Goal: Transaction & Acquisition: Book appointment/travel/reservation

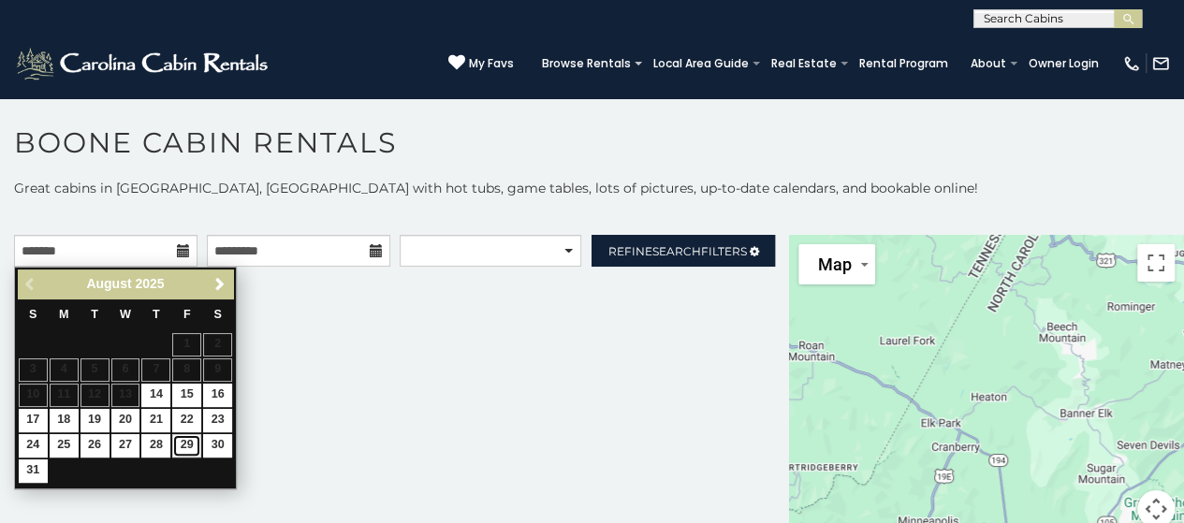
click at [188, 450] on link "29" at bounding box center [186, 445] width 29 height 23
type input "**********"
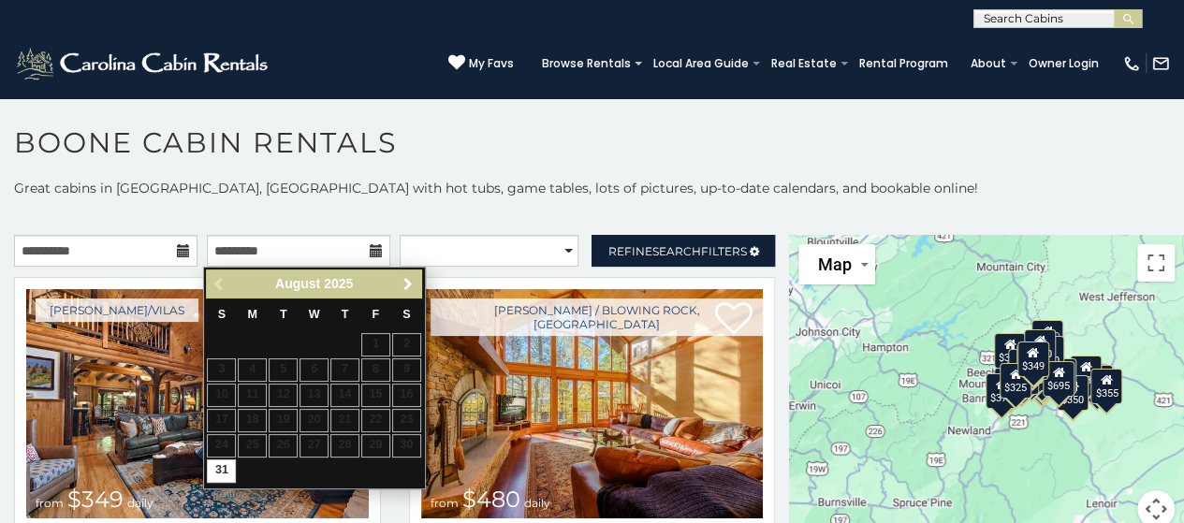
click at [408, 282] on span "Next" at bounding box center [407, 284] width 15 height 15
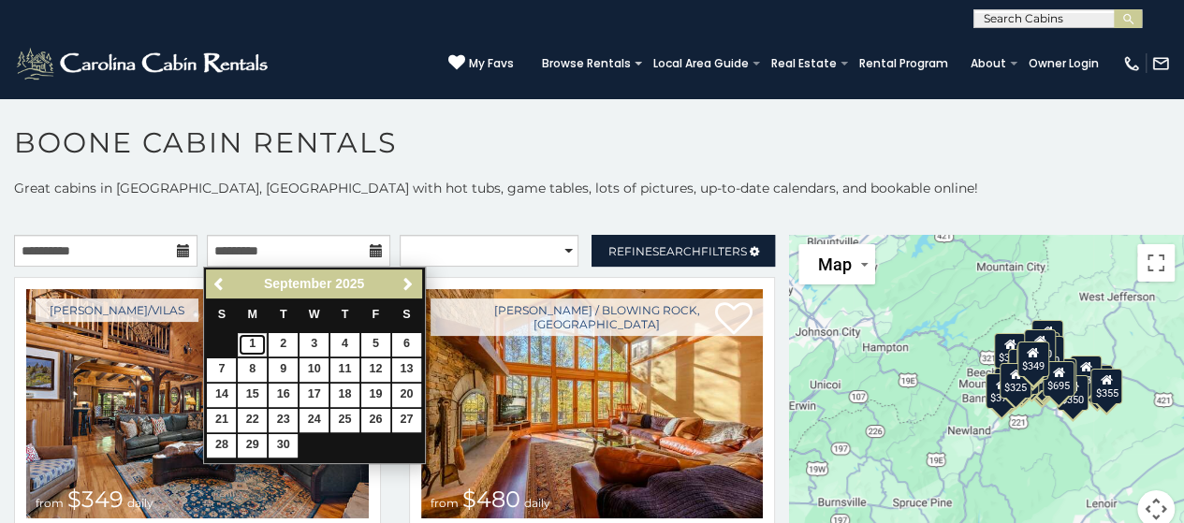
click at [255, 346] on link "1" at bounding box center [252, 344] width 29 height 23
type input "**********"
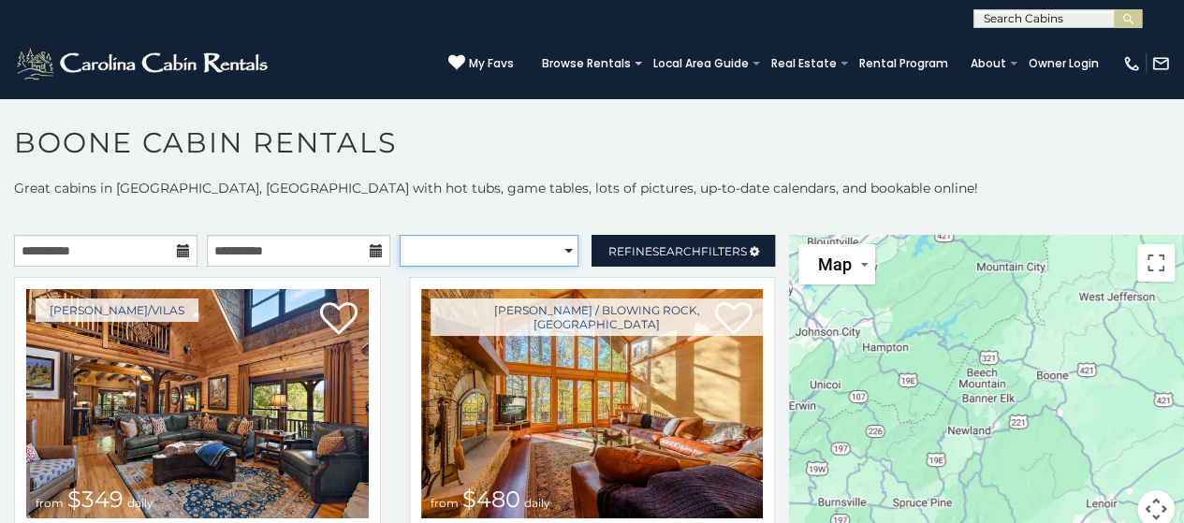
click at [559, 250] on select "**********" at bounding box center [490, 251] width 180 height 32
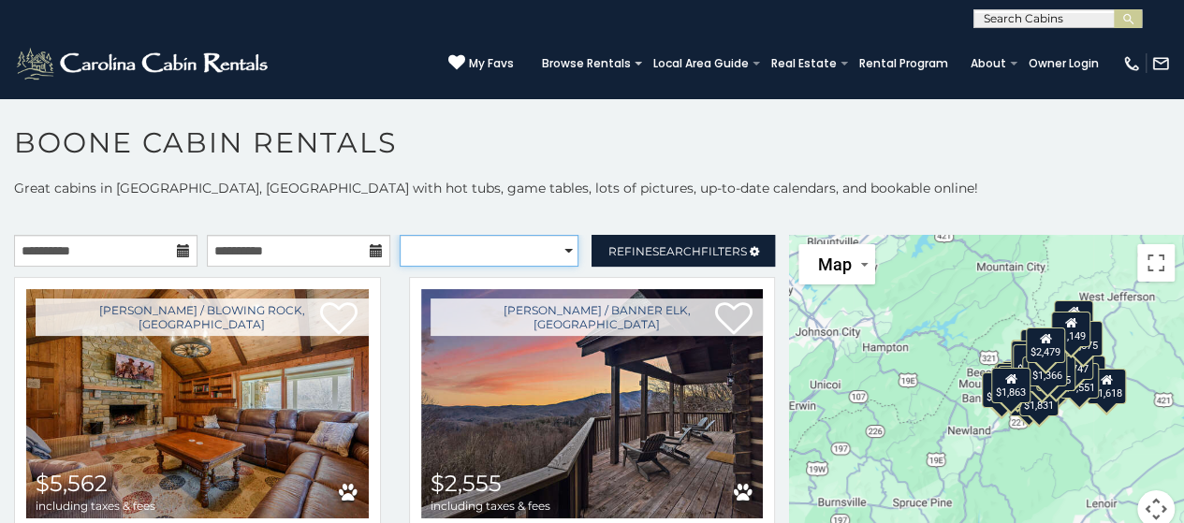
select select "*********"
click at [400, 235] on select "**********" at bounding box center [490, 251] width 180 height 32
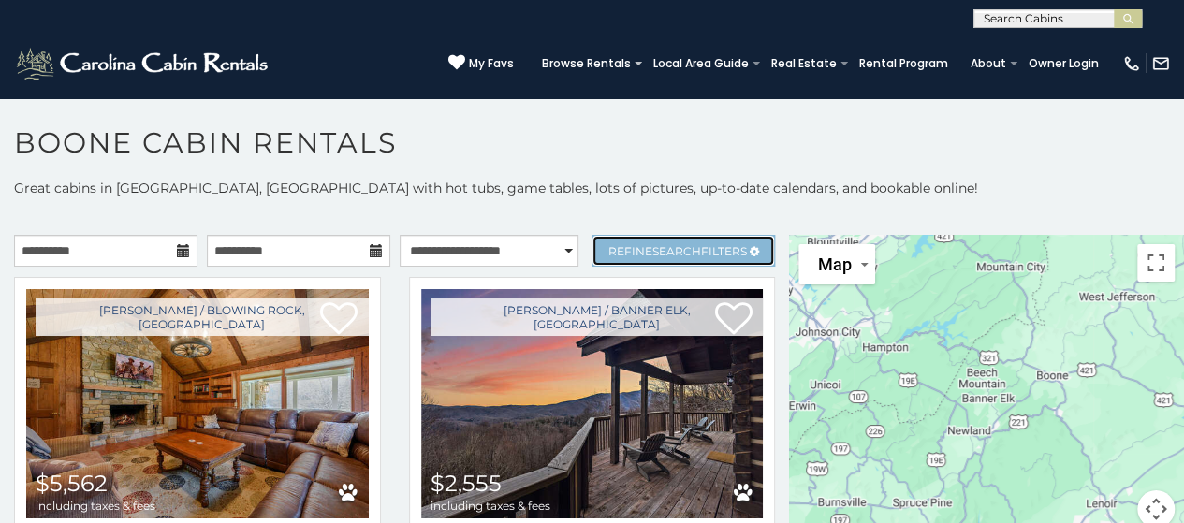
click at [663, 248] on span "Search" at bounding box center [676, 251] width 49 height 14
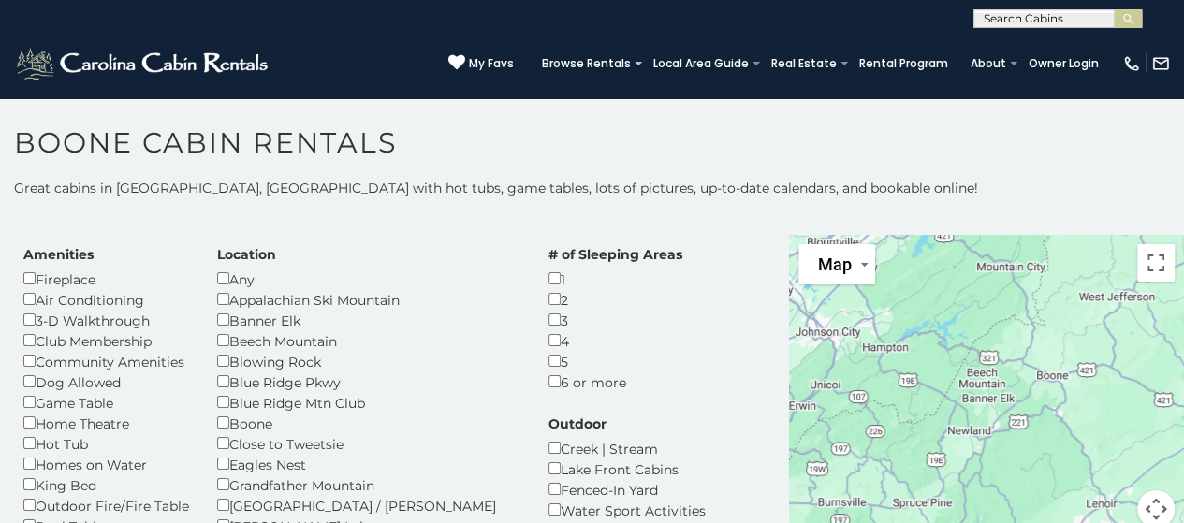
scroll to position [36, 0]
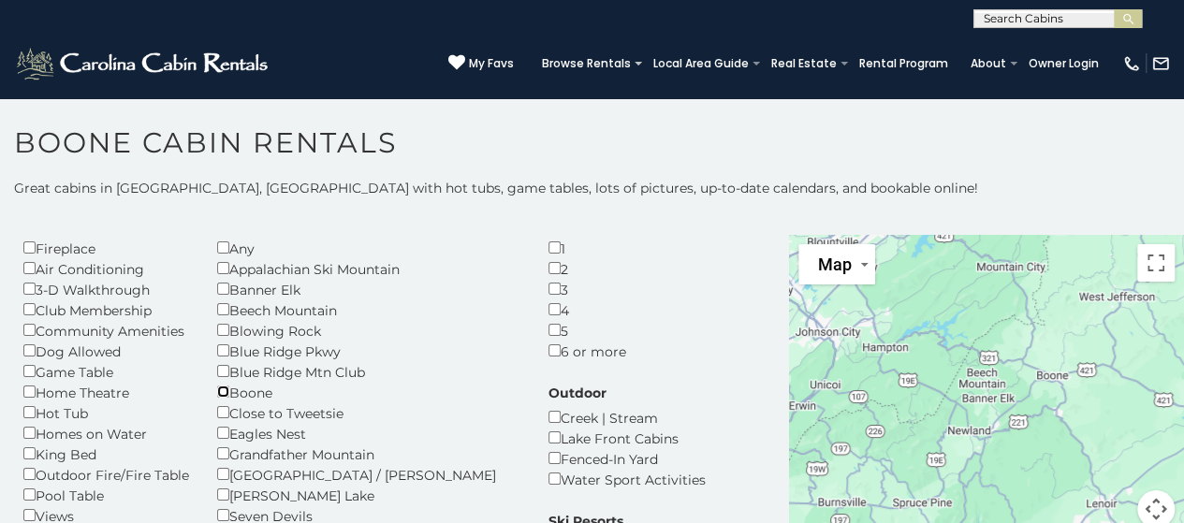
scroll to position [67, 0]
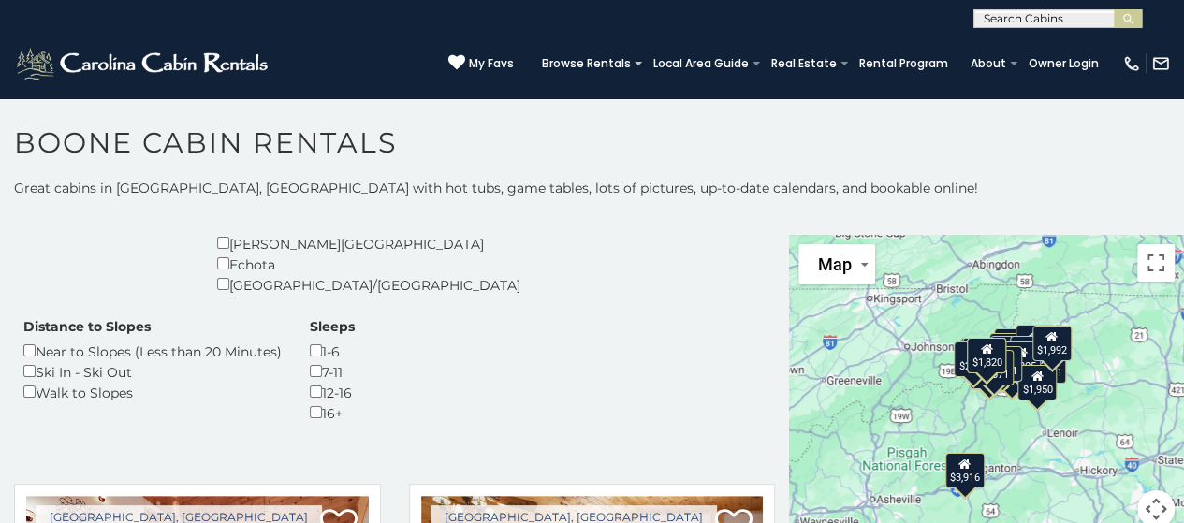
scroll to position [461, 0]
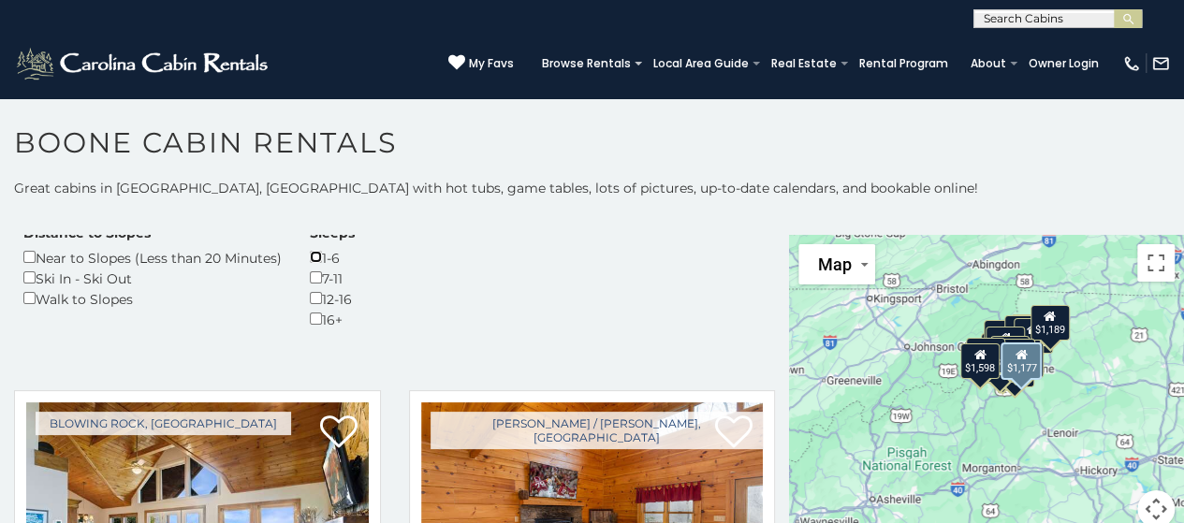
scroll to position [555, 0]
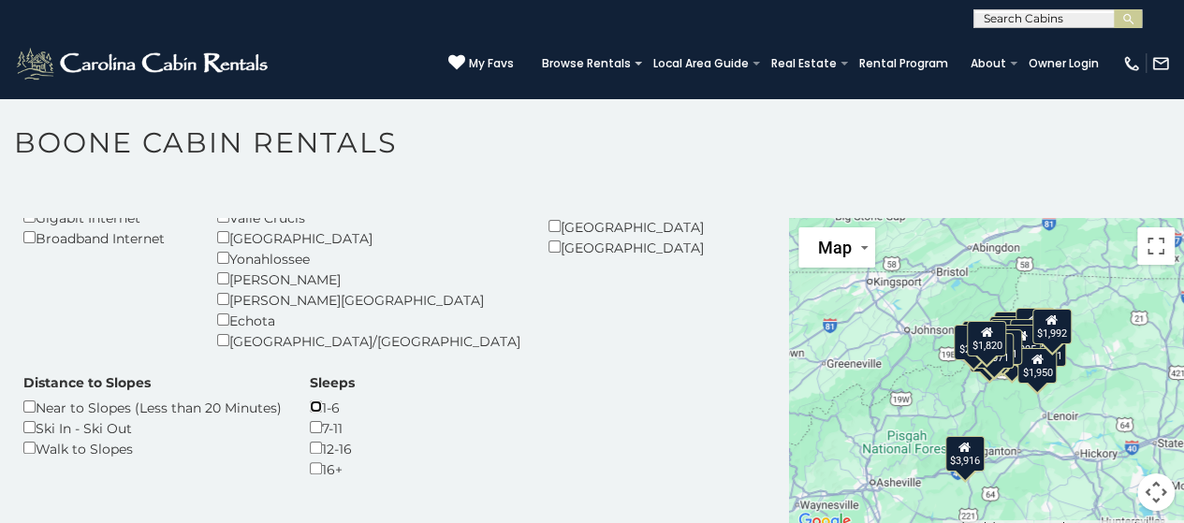
scroll to position [445, 0]
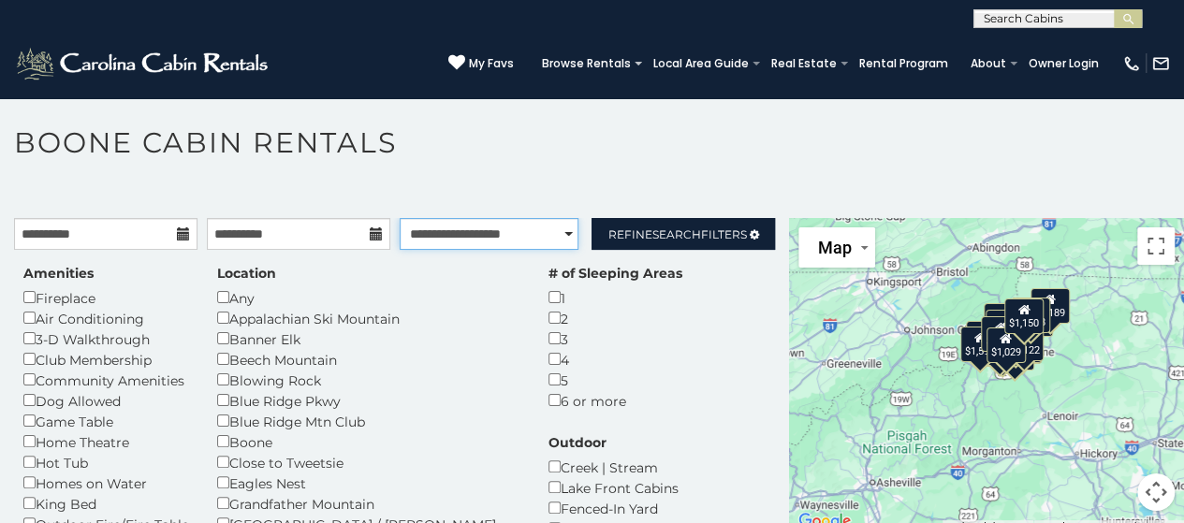
click at [556, 226] on select "**********" at bounding box center [490, 234] width 180 height 32
click at [400, 218] on select "**********" at bounding box center [490, 234] width 180 height 32
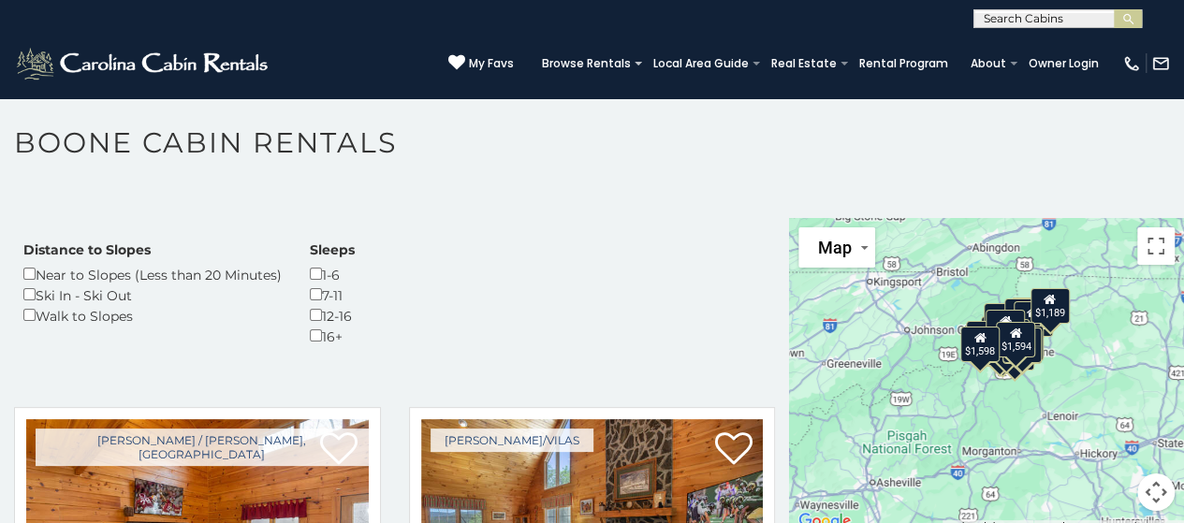
scroll to position [525, 0]
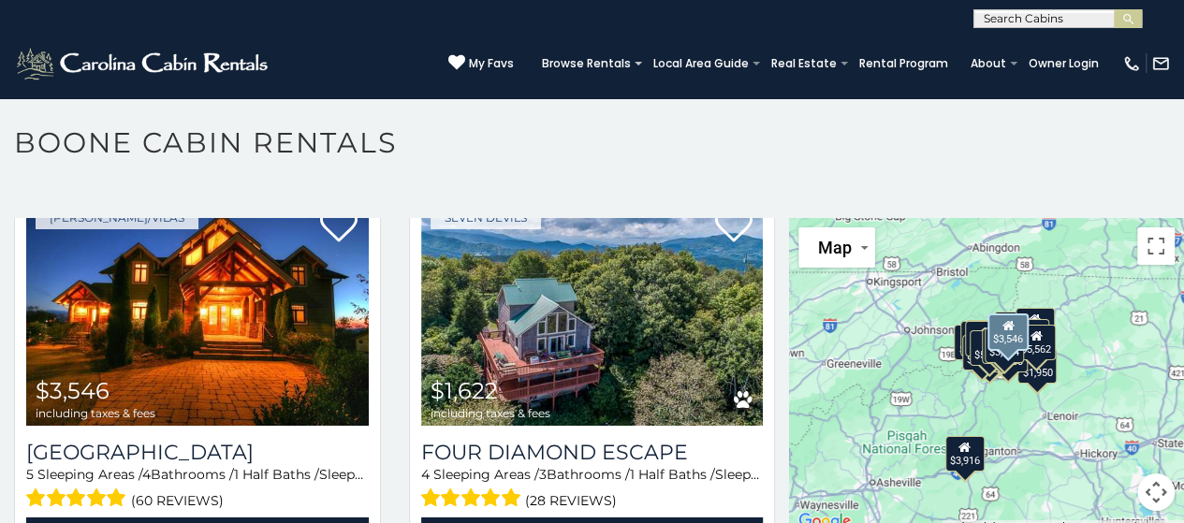
scroll to position [3180, 0]
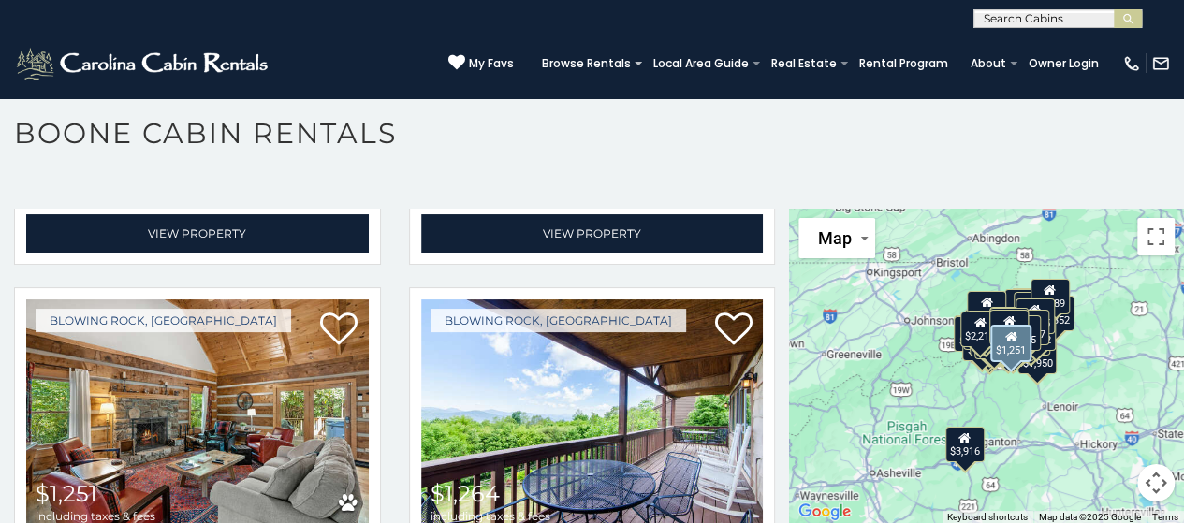
scroll to position [7132, 0]
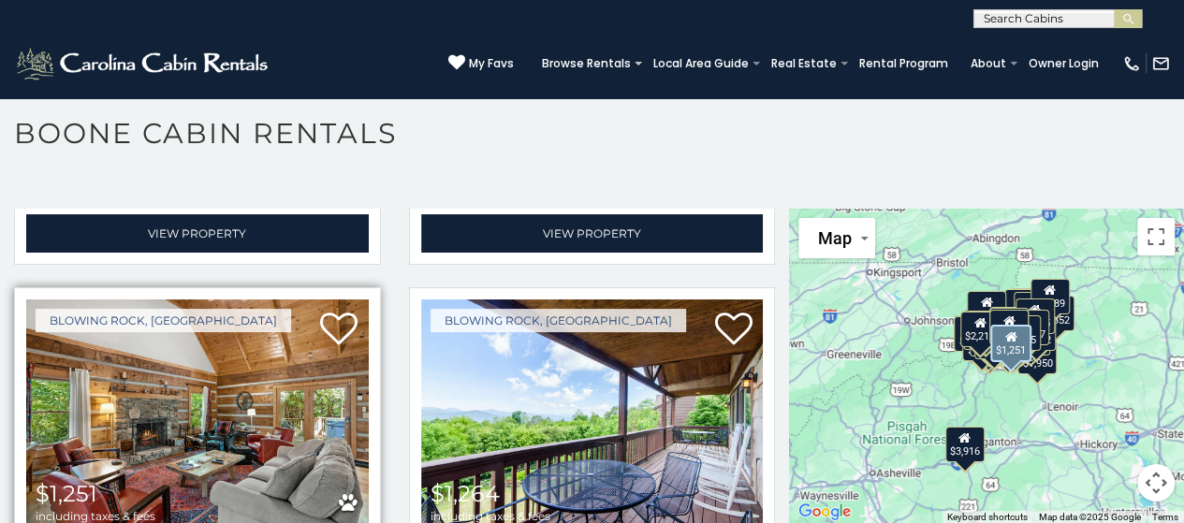
click at [241, 299] on img at bounding box center [197, 413] width 342 height 229
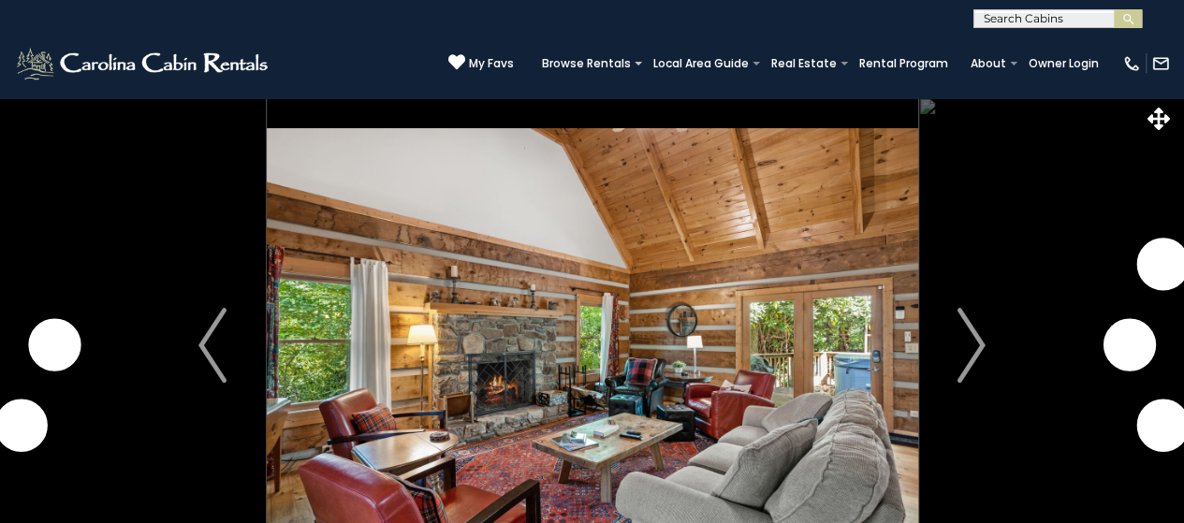
click at [964, 355] on img "Next" at bounding box center [971, 345] width 28 height 75
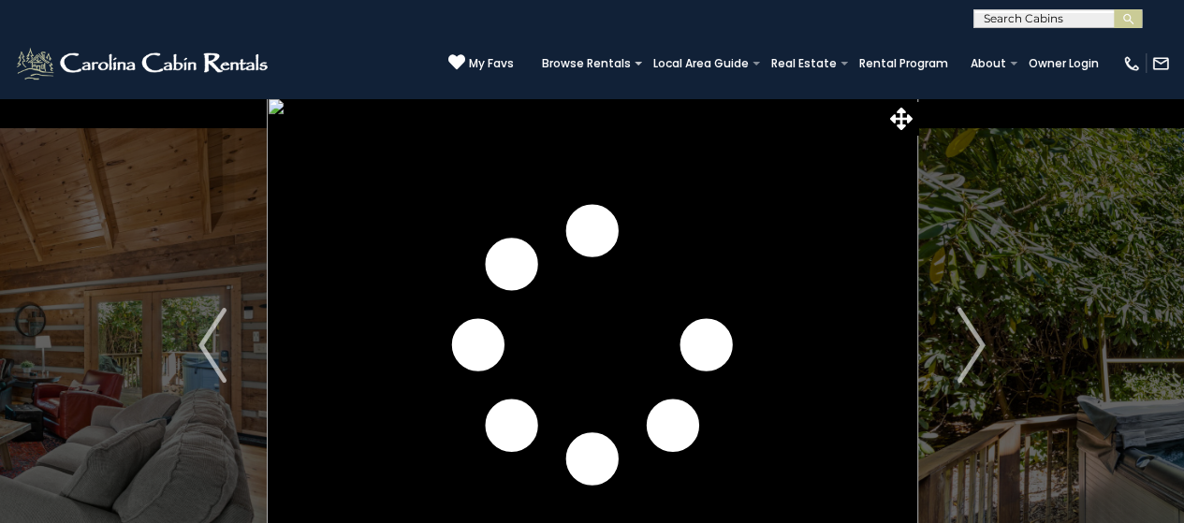
click at [964, 355] on img "Next" at bounding box center [971, 345] width 28 height 75
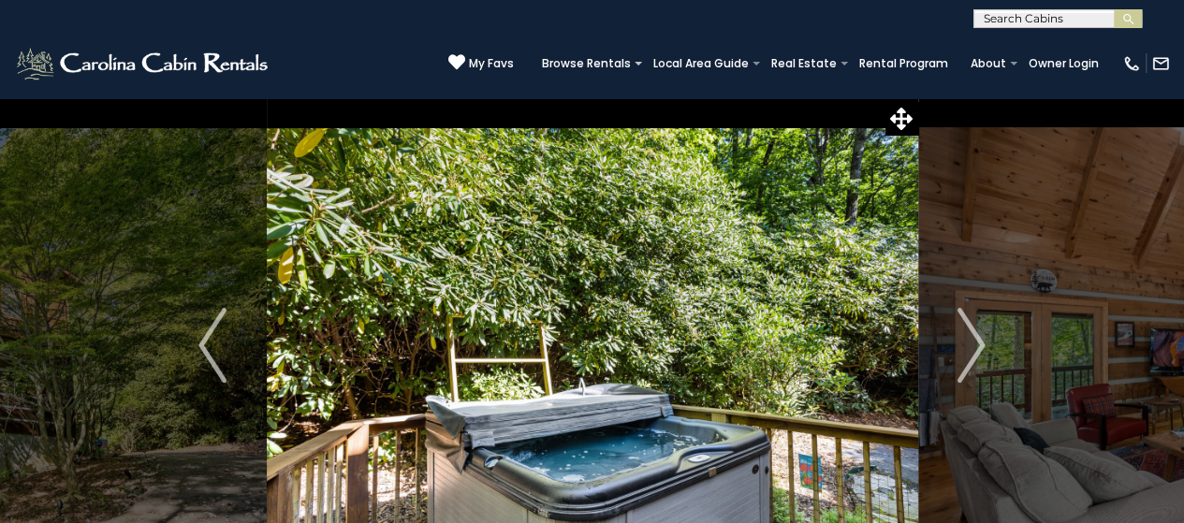
click at [964, 355] on img "Next" at bounding box center [971, 345] width 28 height 75
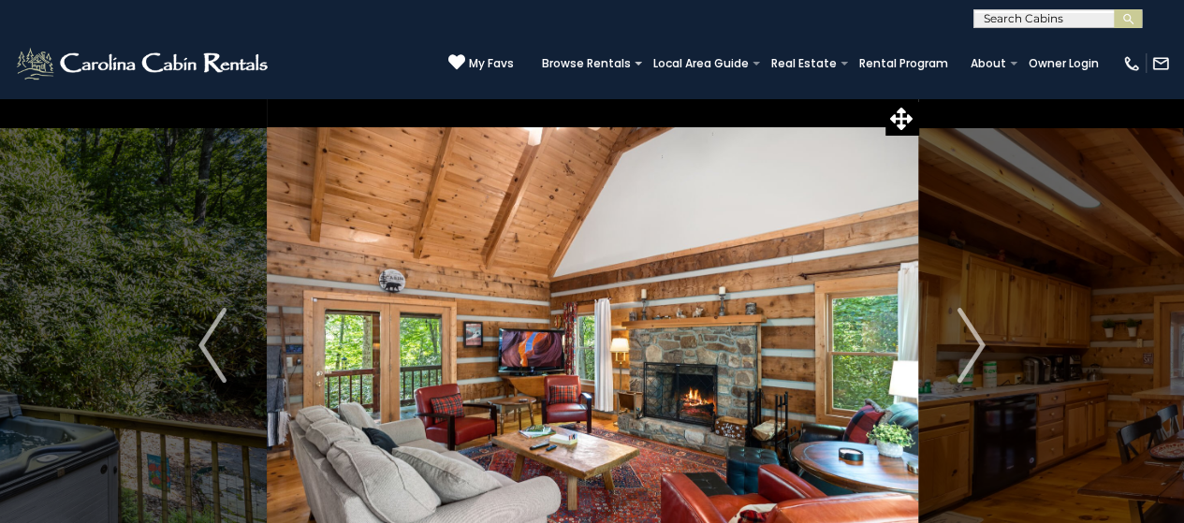
click at [964, 355] on img "Next" at bounding box center [971, 345] width 28 height 75
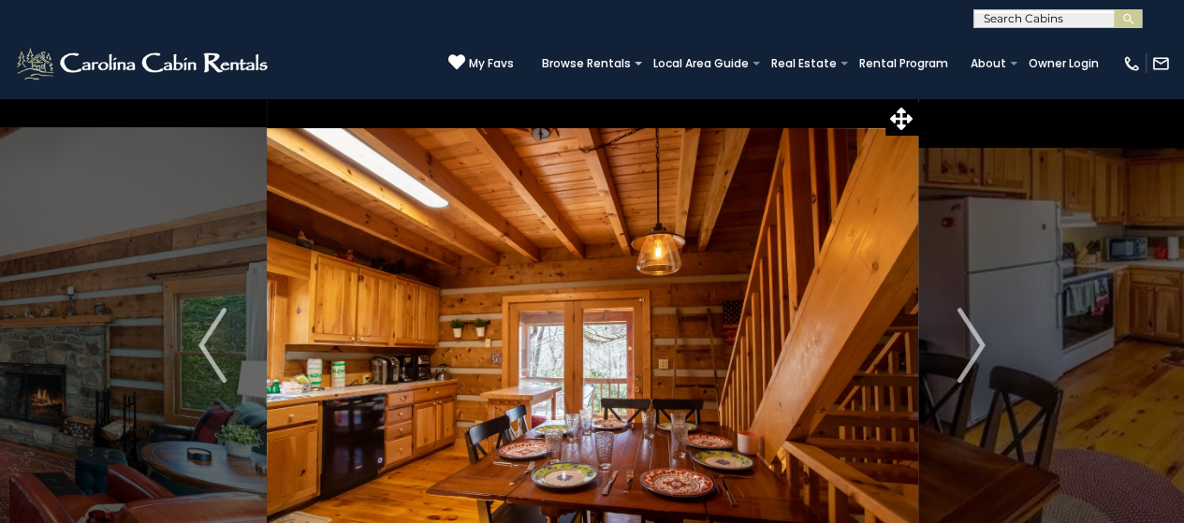
click at [964, 355] on img "Next" at bounding box center [971, 345] width 28 height 75
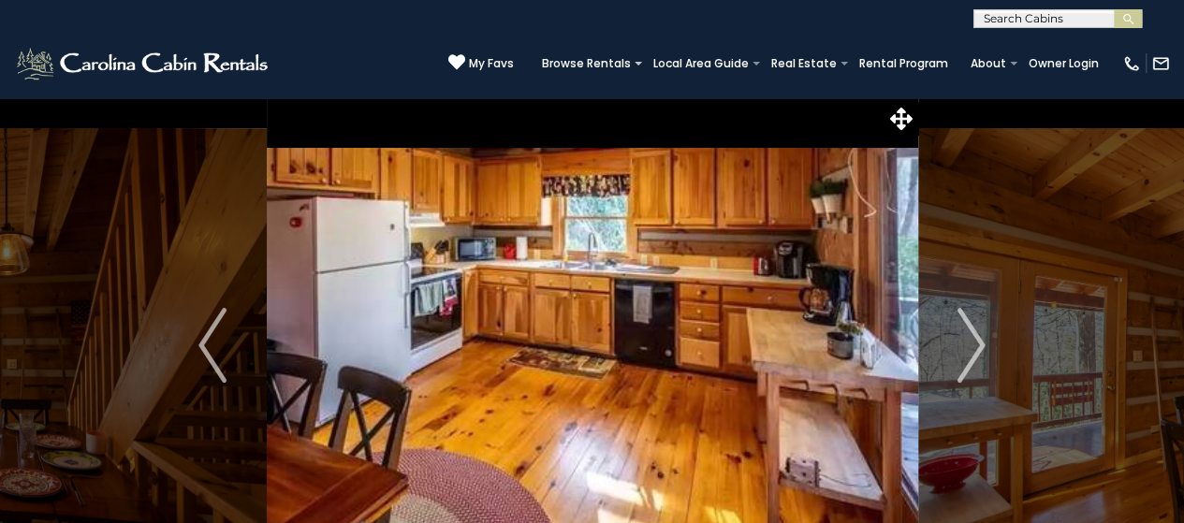
click at [964, 355] on img "Next" at bounding box center [971, 345] width 28 height 75
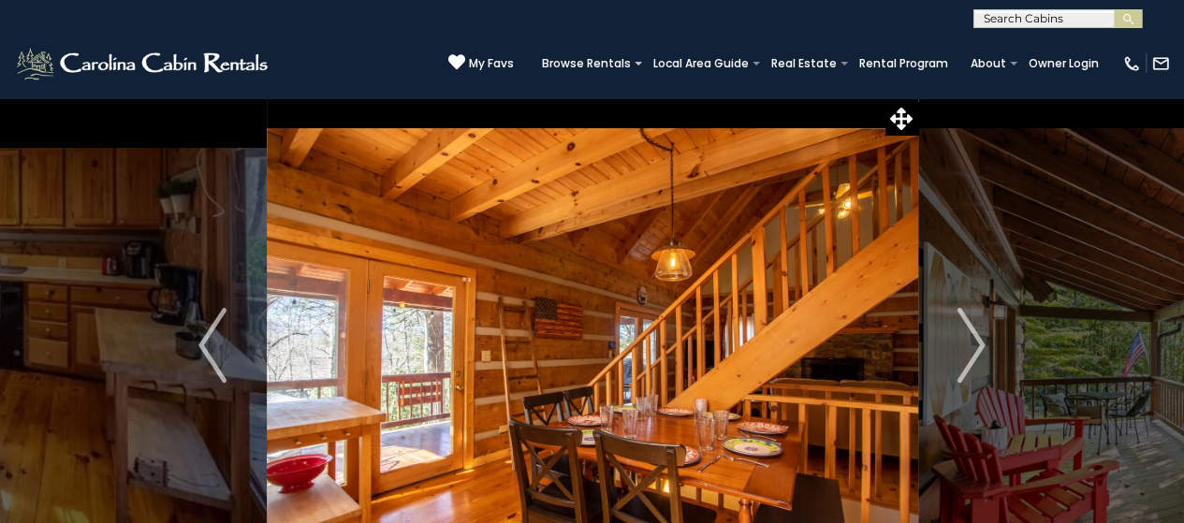
click at [964, 355] on img "Next" at bounding box center [971, 345] width 28 height 75
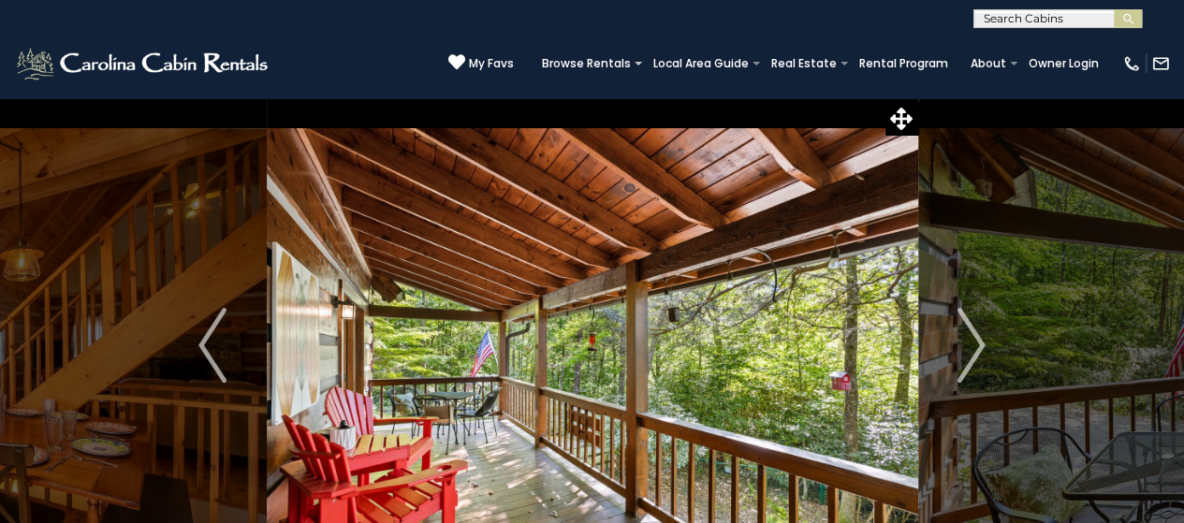
click at [964, 355] on img "Next" at bounding box center [971, 345] width 28 height 75
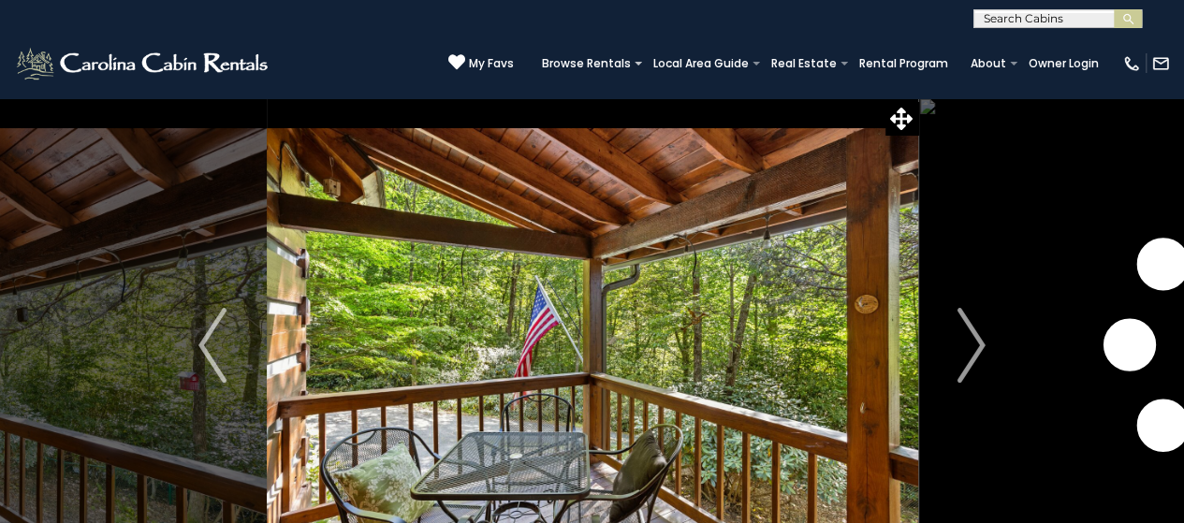
click at [964, 355] on img "Next" at bounding box center [971, 345] width 28 height 75
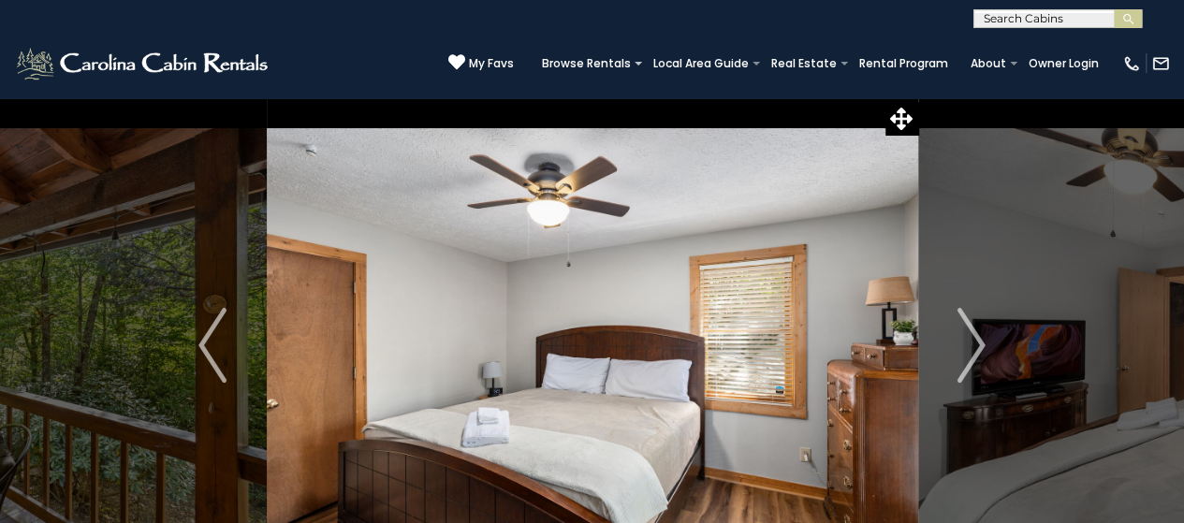
click at [964, 355] on img "Next" at bounding box center [971, 345] width 28 height 75
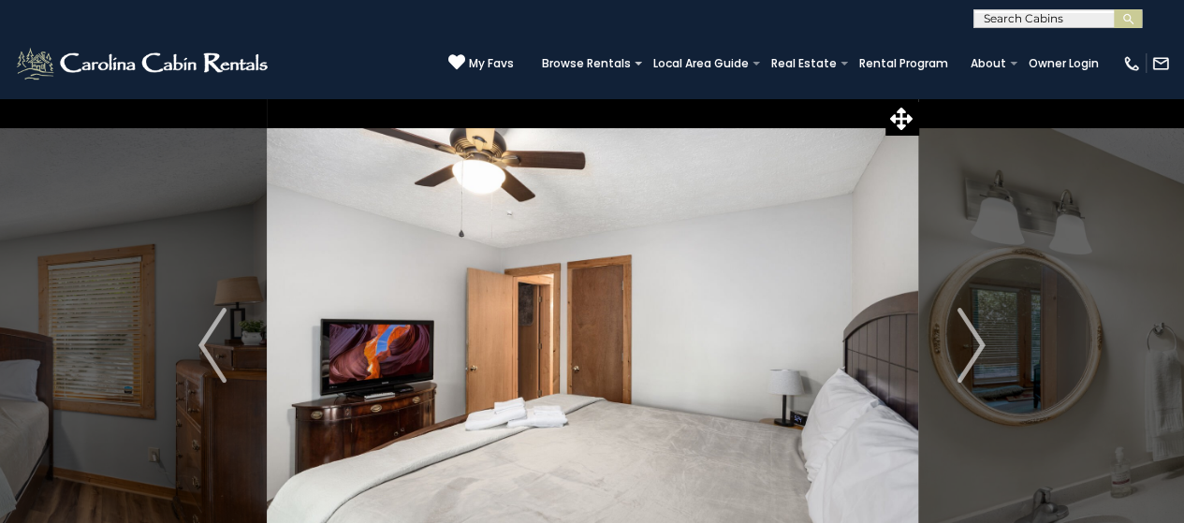
click at [964, 355] on img "Next" at bounding box center [971, 345] width 28 height 75
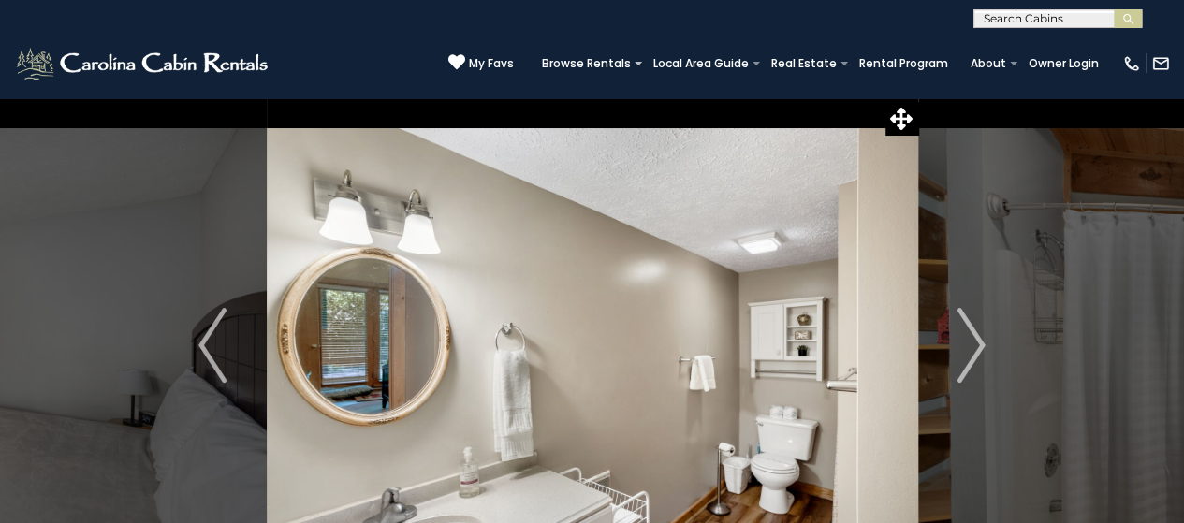
click at [964, 355] on img "Next" at bounding box center [971, 345] width 28 height 75
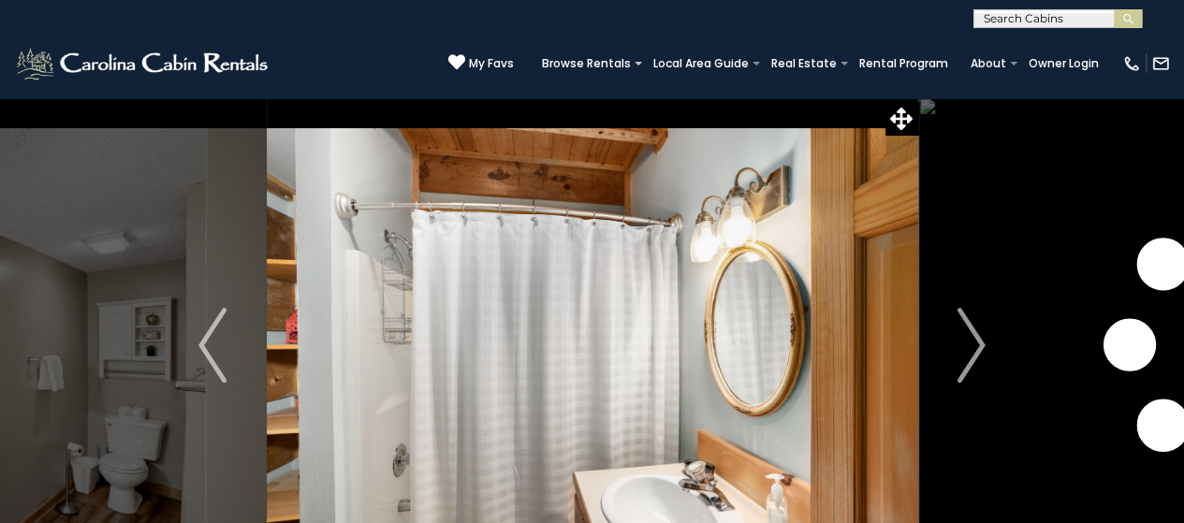
click at [964, 355] on img "Next" at bounding box center [971, 345] width 28 height 75
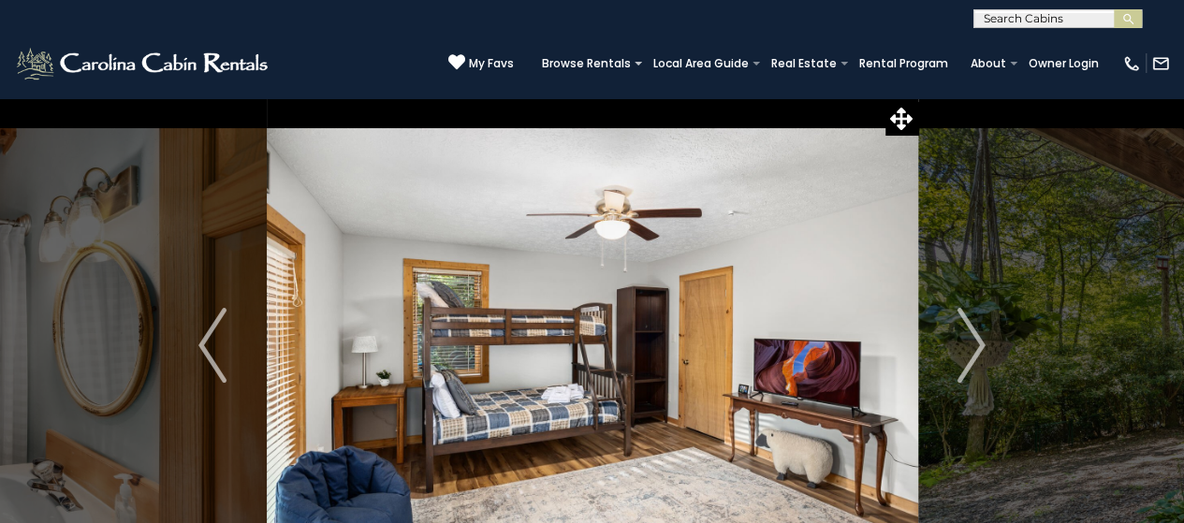
click at [964, 355] on img "Next" at bounding box center [971, 345] width 28 height 75
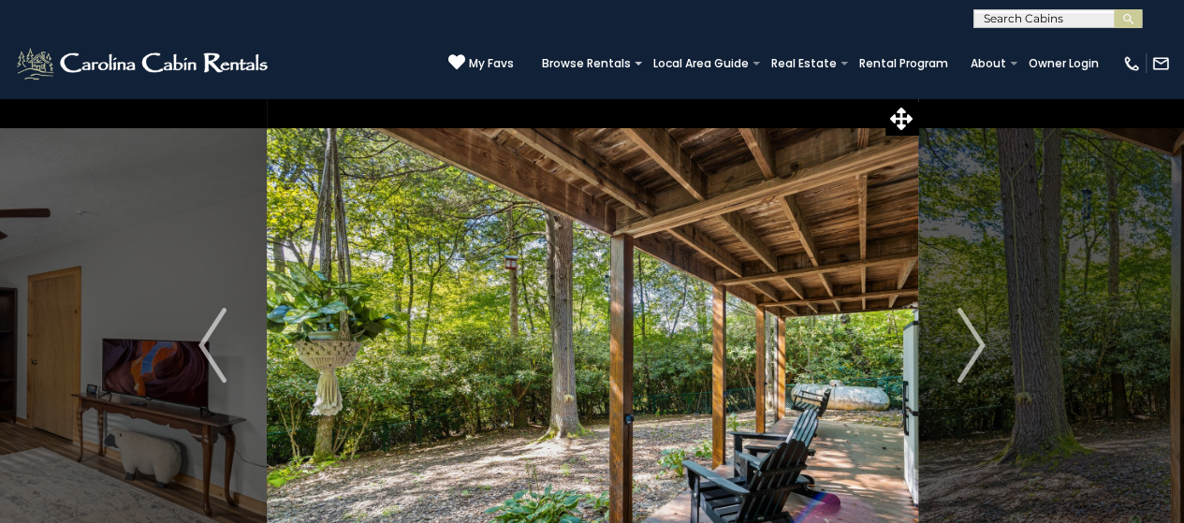
click at [964, 355] on img "Next" at bounding box center [971, 345] width 28 height 75
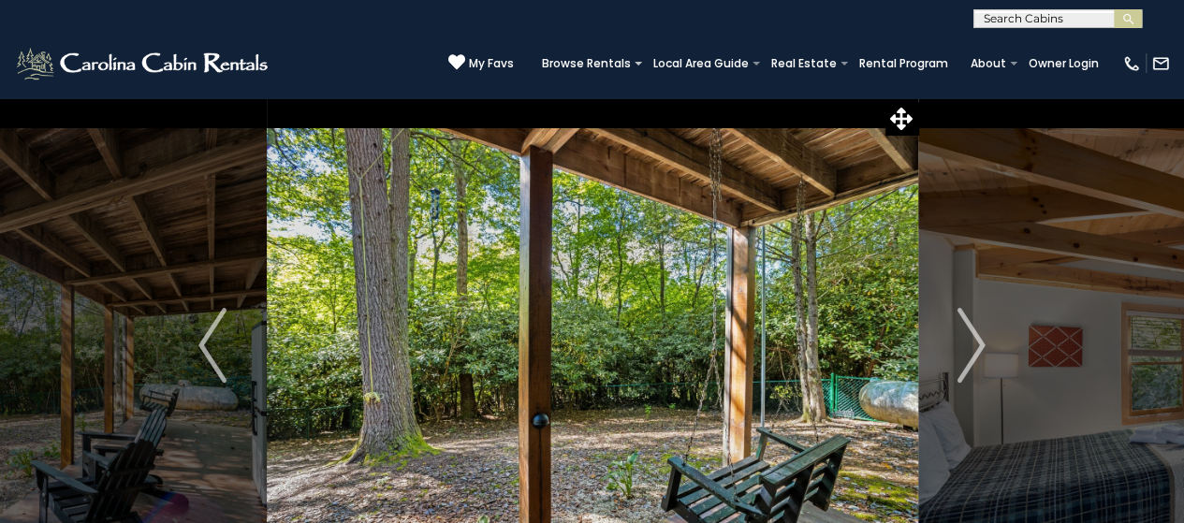
click at [964, 355] on img "Next" at bounding box center [971, 345] width 28 height 75
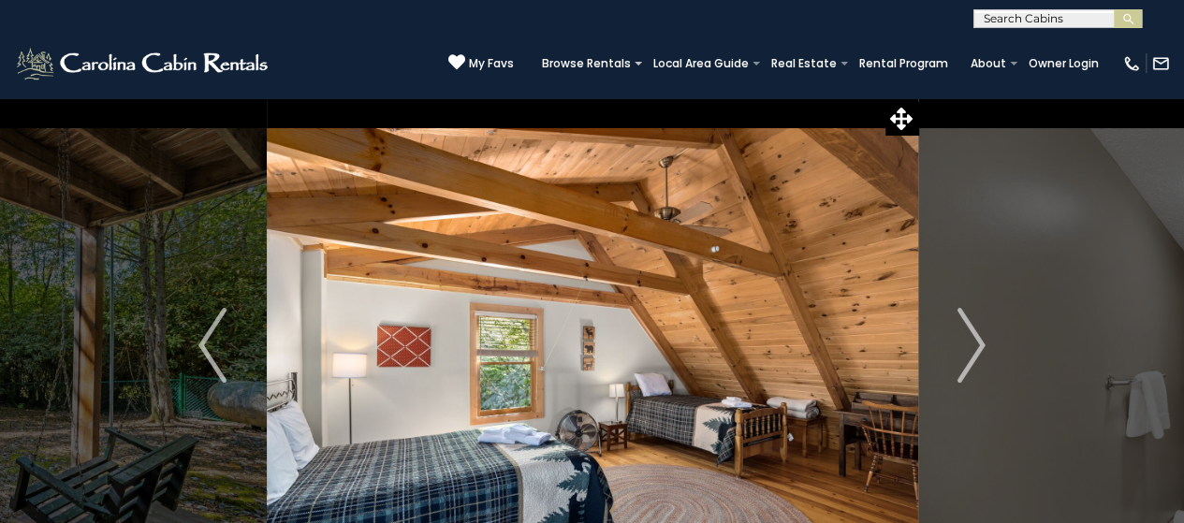
click at [964, 355] on img "Next" at bounding box center [971, 345] width 28 height 75
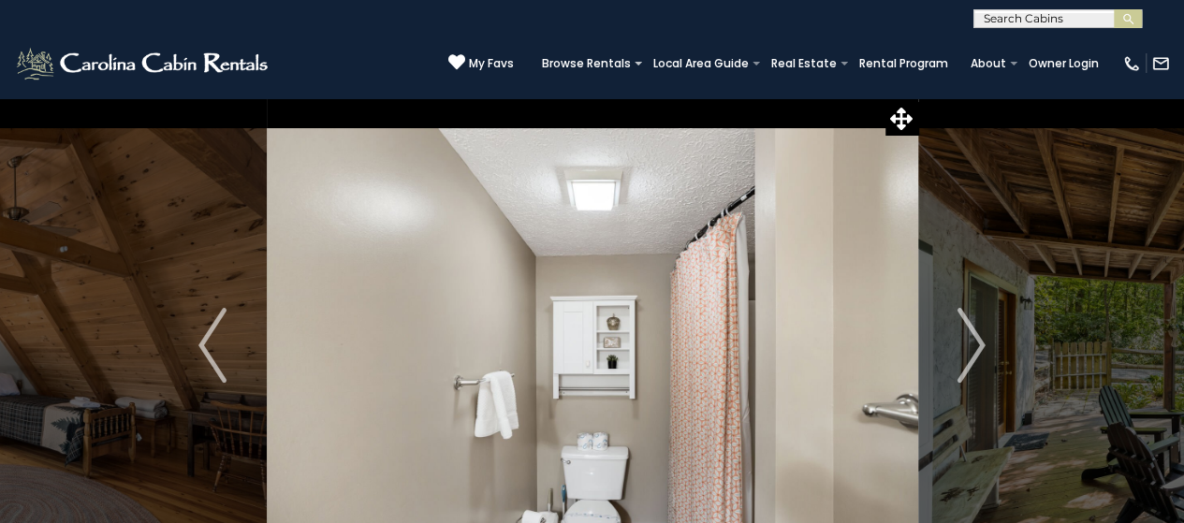
click at [964, 355] on img "Next" at bounding box center [971, 345] width 28 height 75
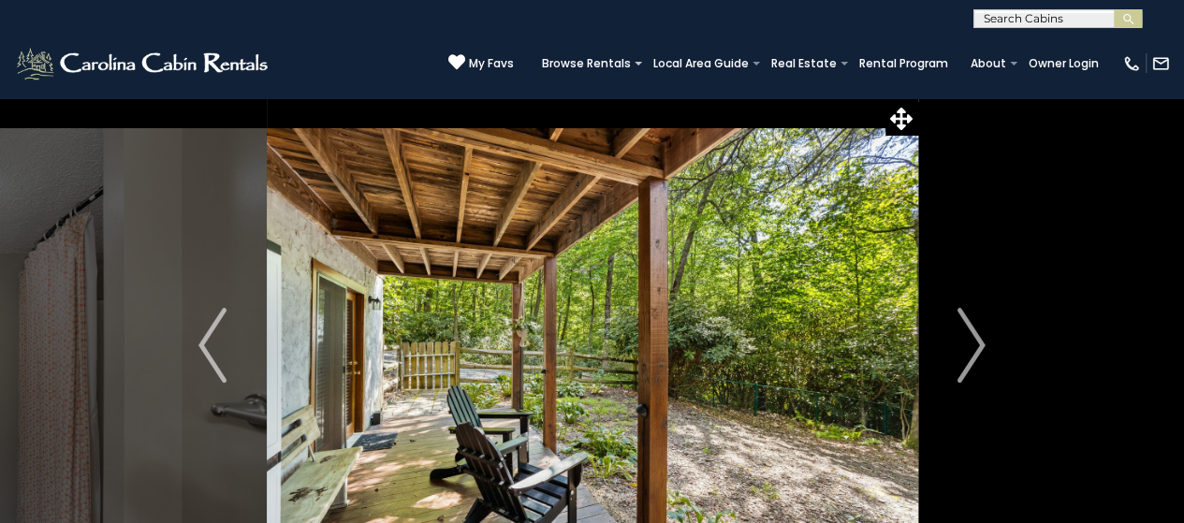
click at [964, 355] on img "Next" at bounding box center [971, 345] width 28 height 75
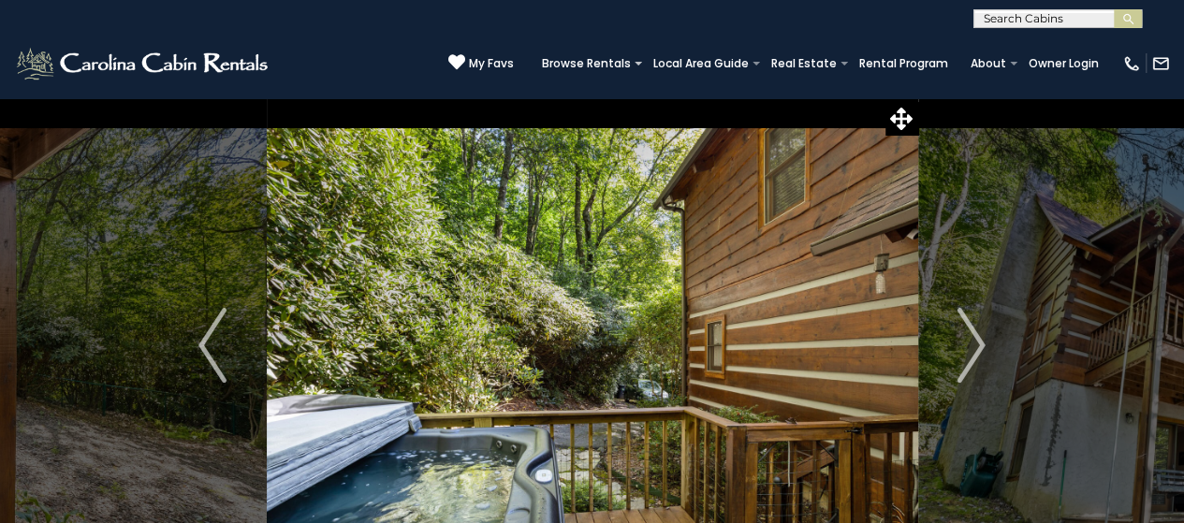
click at [964, 355] on img "Next" at bounding box center [971, 345] width 28 height 75
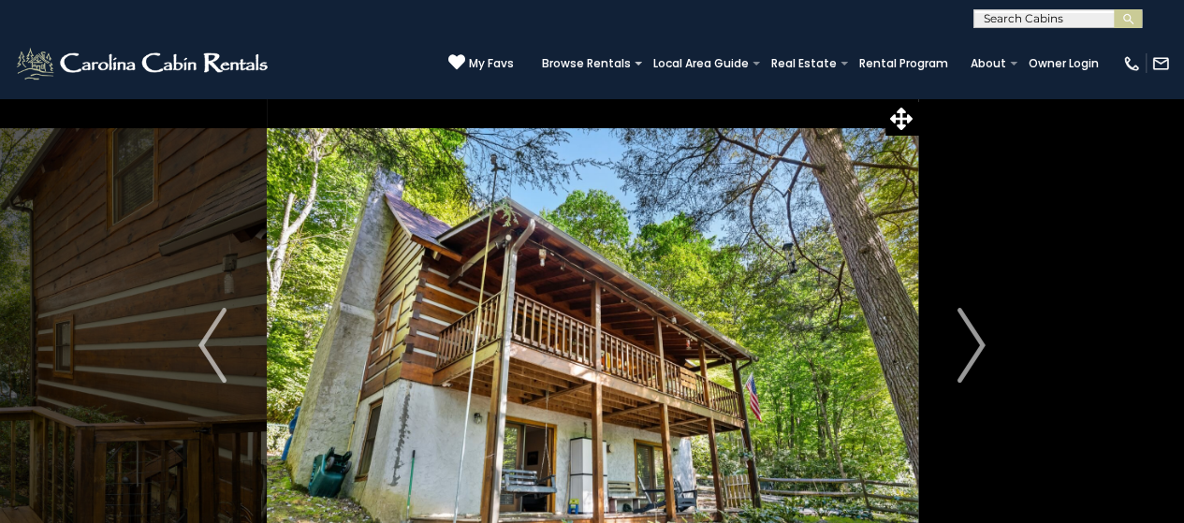
click at [964, 355] on img "Next" at bounding box center [971, 345] width 28 height 75
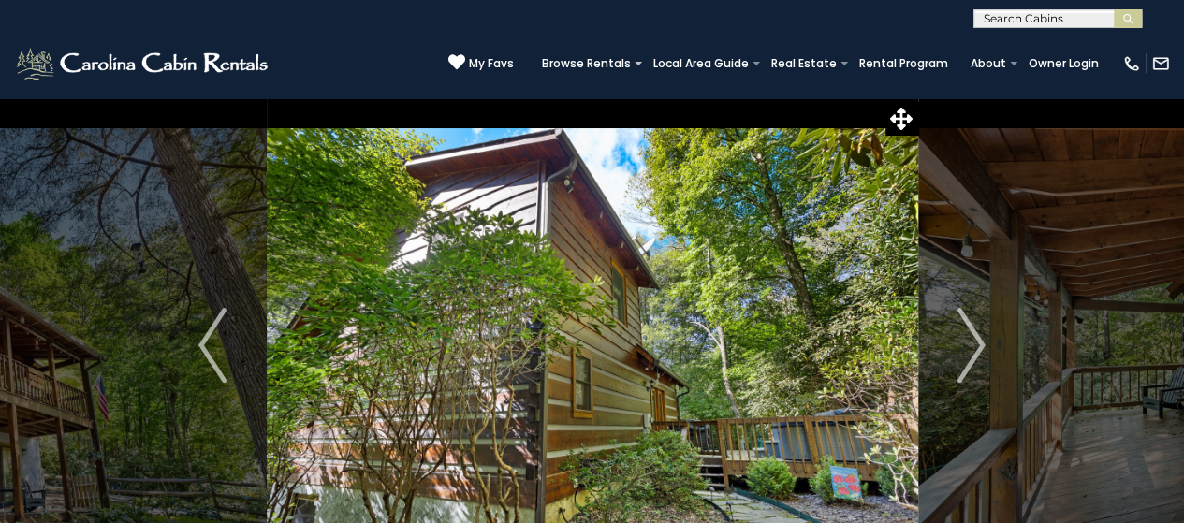
click at [964, 355] on img "Next" at bounding box center [971, 345] width 28 height 75
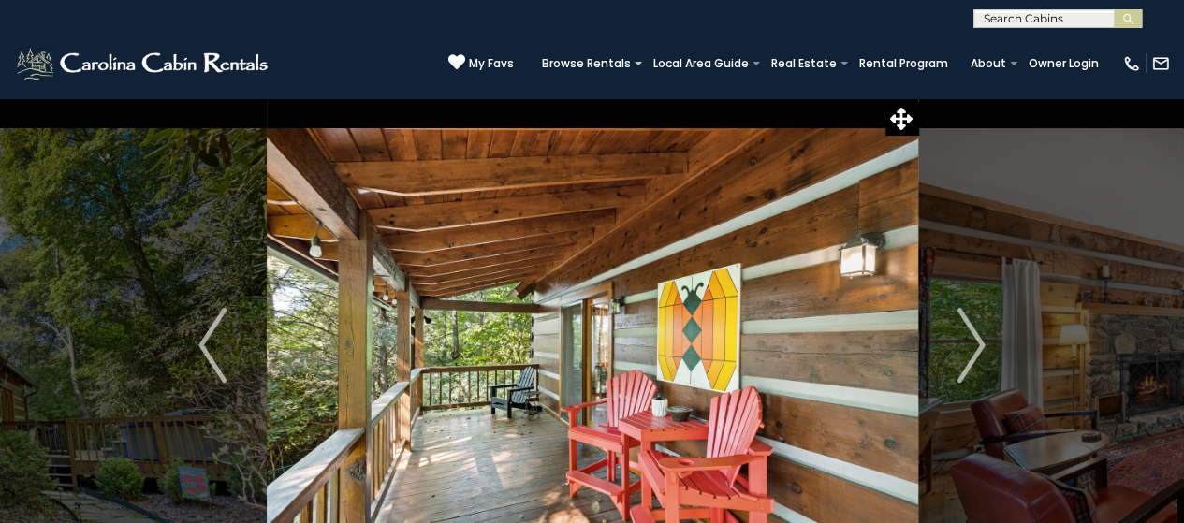
click at [964, 355] on img "Next" at bounding box center [971, 345] width 28 height 75
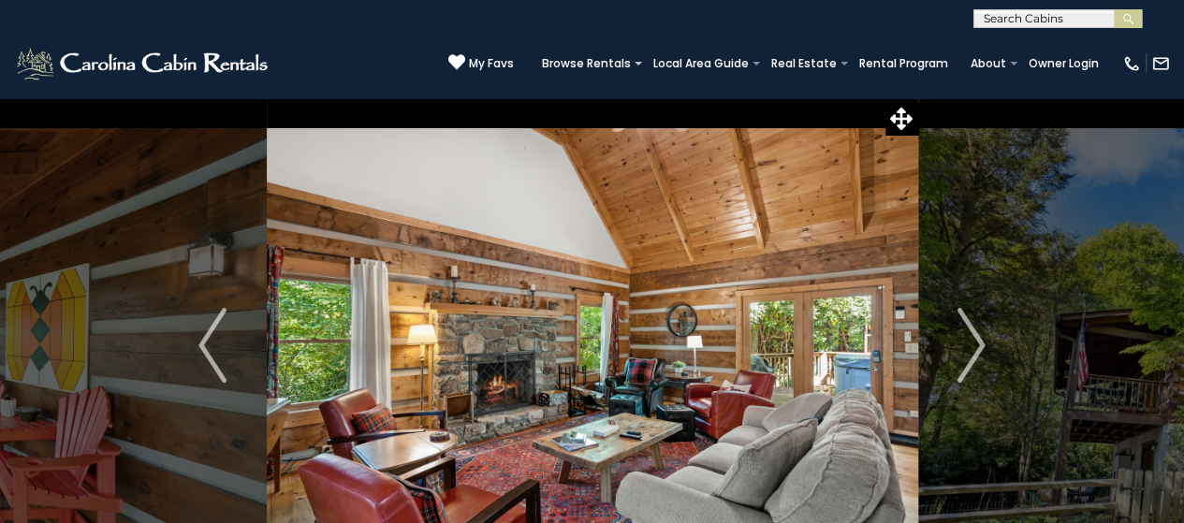
click at [964, 355] on img "Next" at bounding box center [971, 345] width 28 height 75
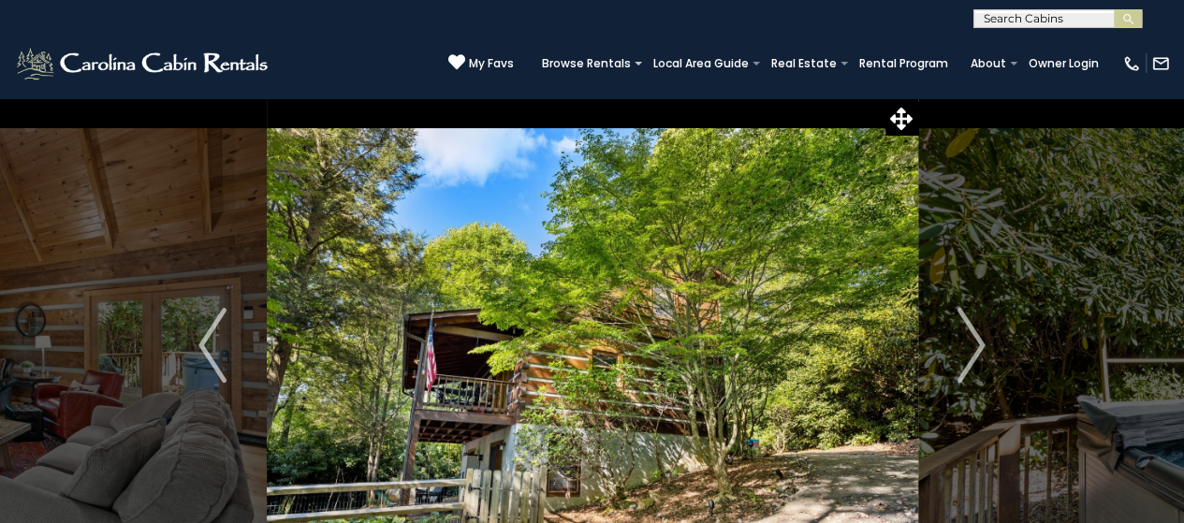
click at [964, 355] on img "Next" at bounding box center [971, 345] width 28 height 75
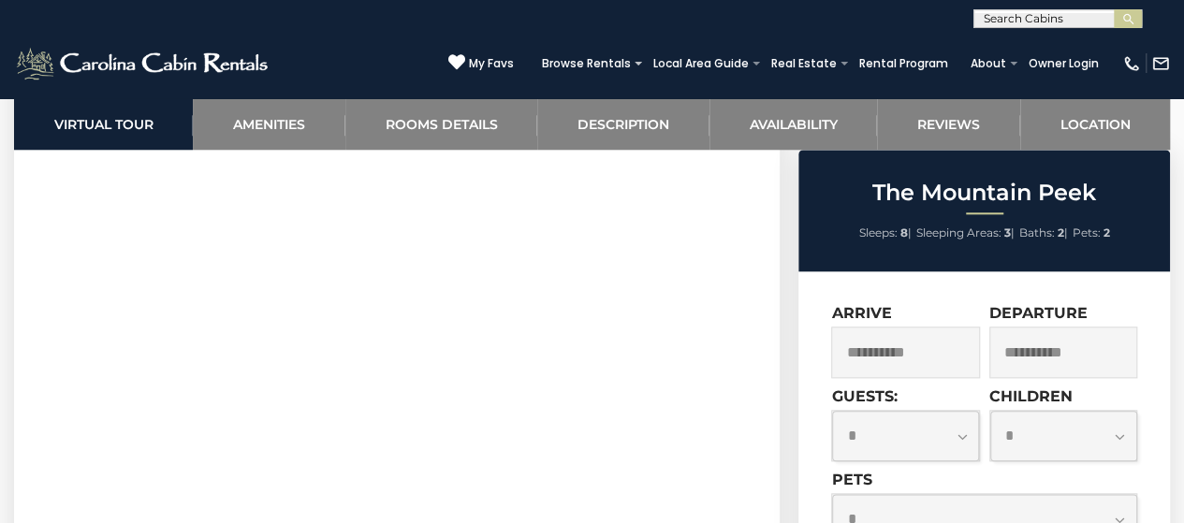
scroll to position [831, 0]
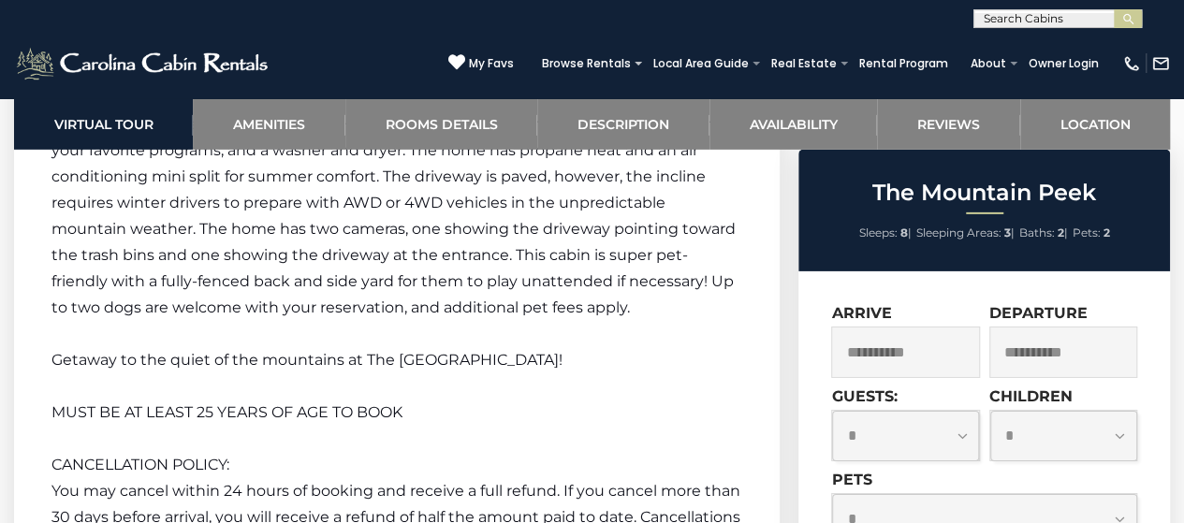
scroll to position [2920, 0]
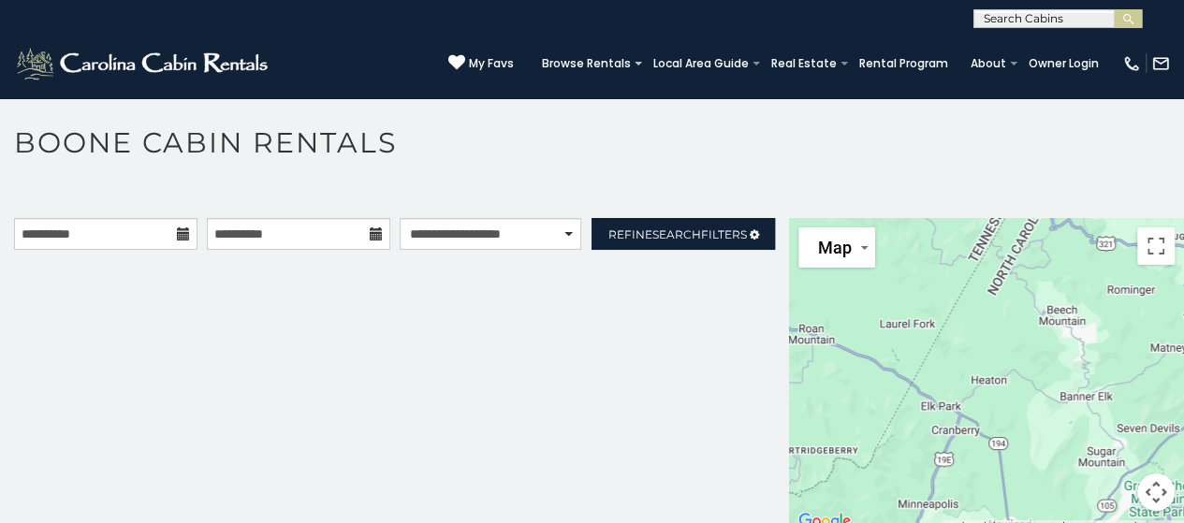
scroll to position [9, 0]
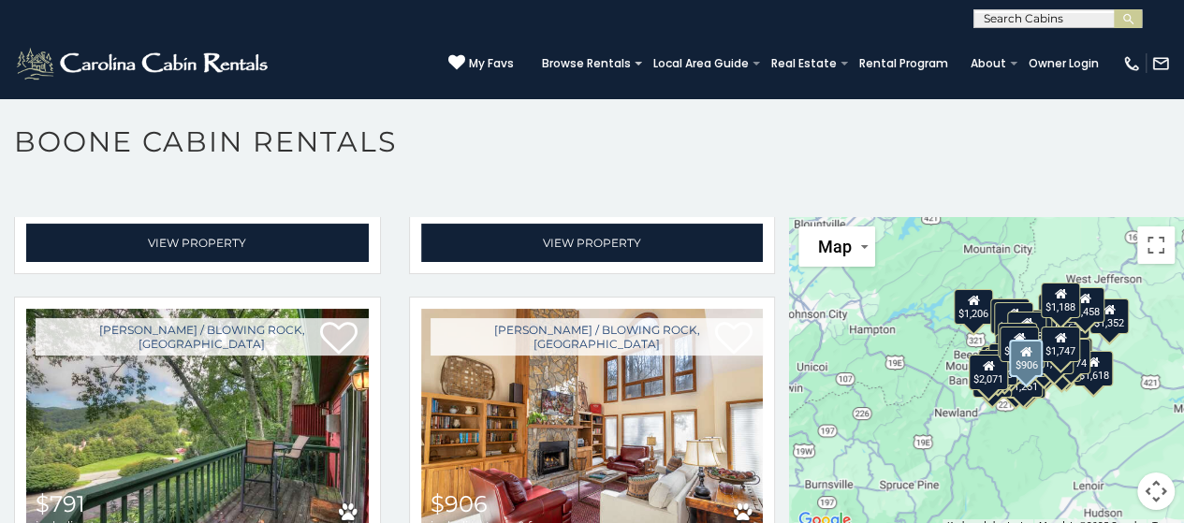
scroll to position [6870, 0]
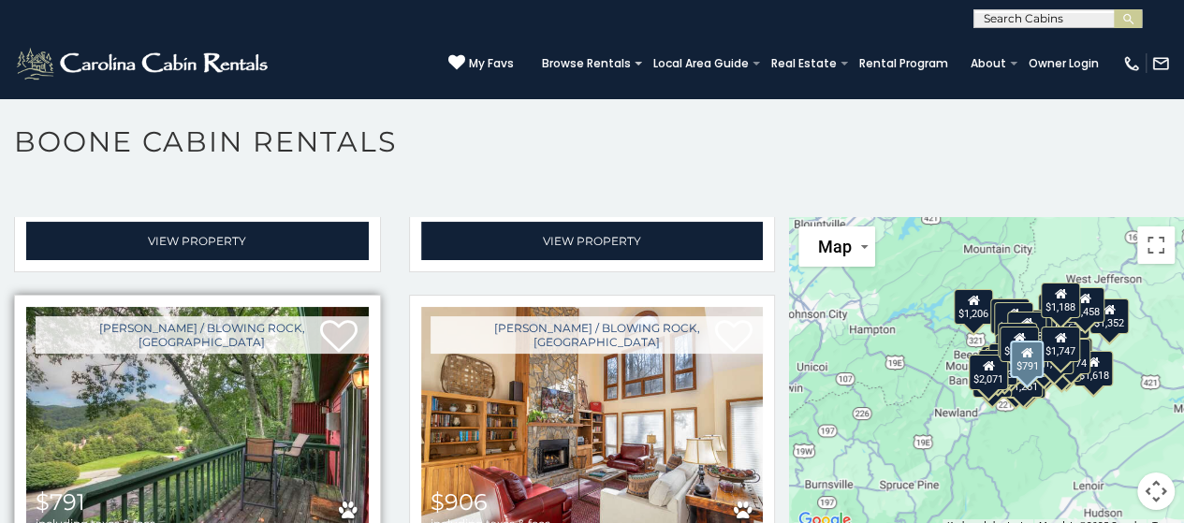
click at [233, 307] on img at bounding box center [197, 421] width 342 height 229
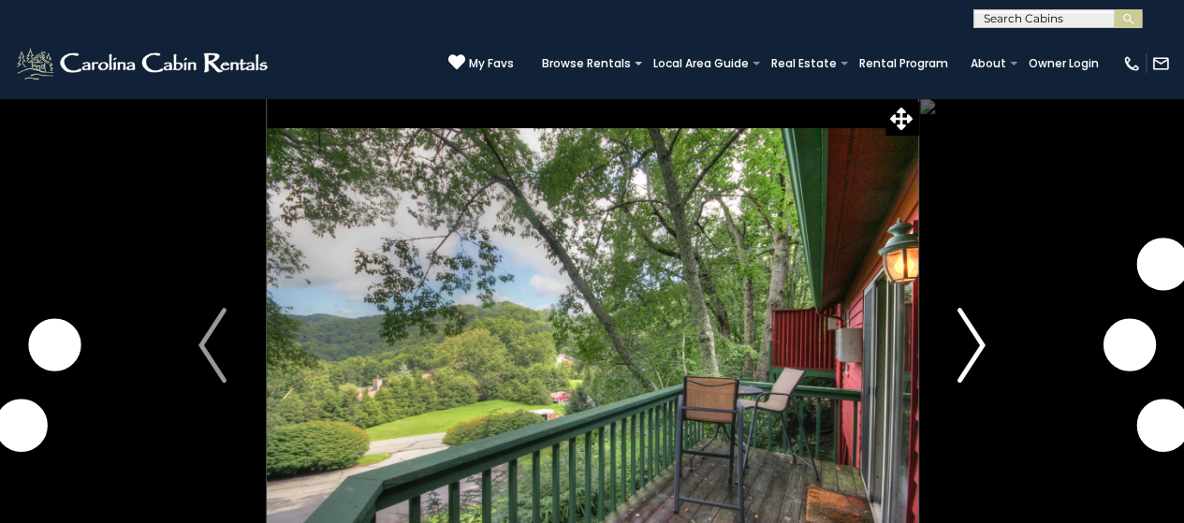
click at [977, 347] on img "Next" at bounding box center [971, 345] width 28 height 75
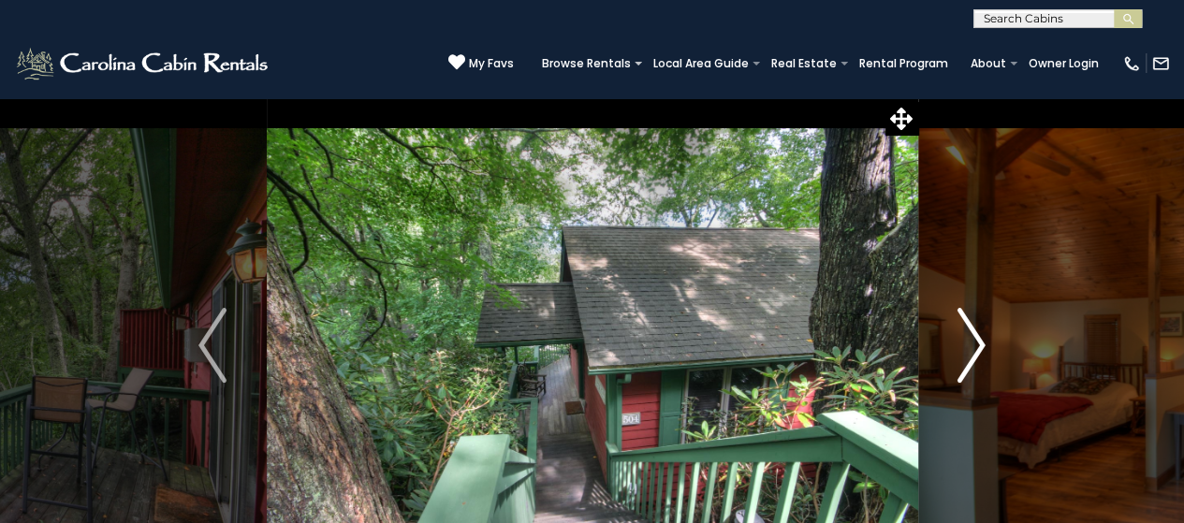
click at [968, 347] on img "Next" at bounding box center [971, 345] width 28 height 75
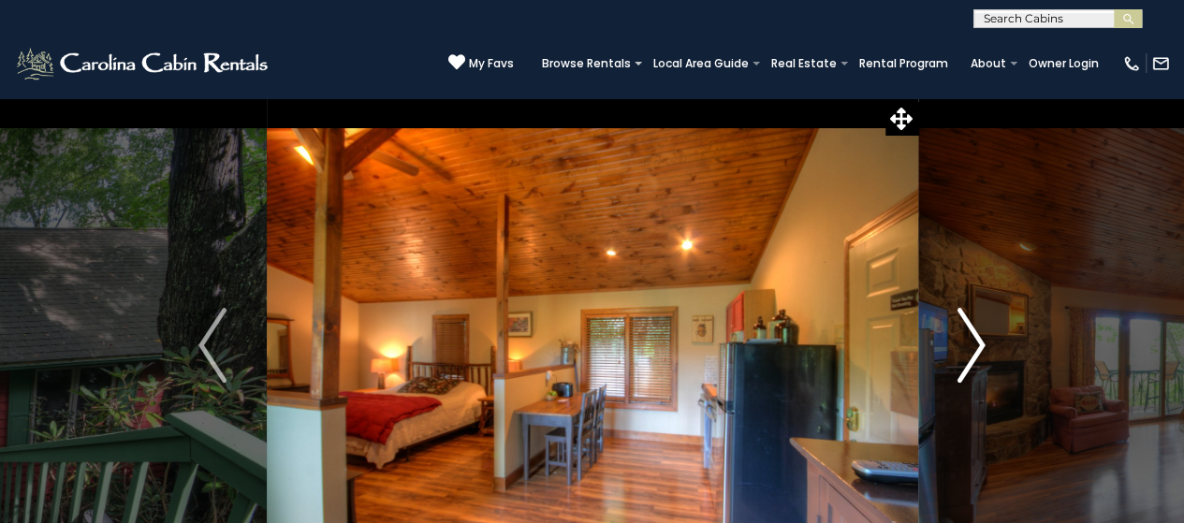
click at [968, 347] on img "Next" at bounding box center [971, 345] width 28 height 75
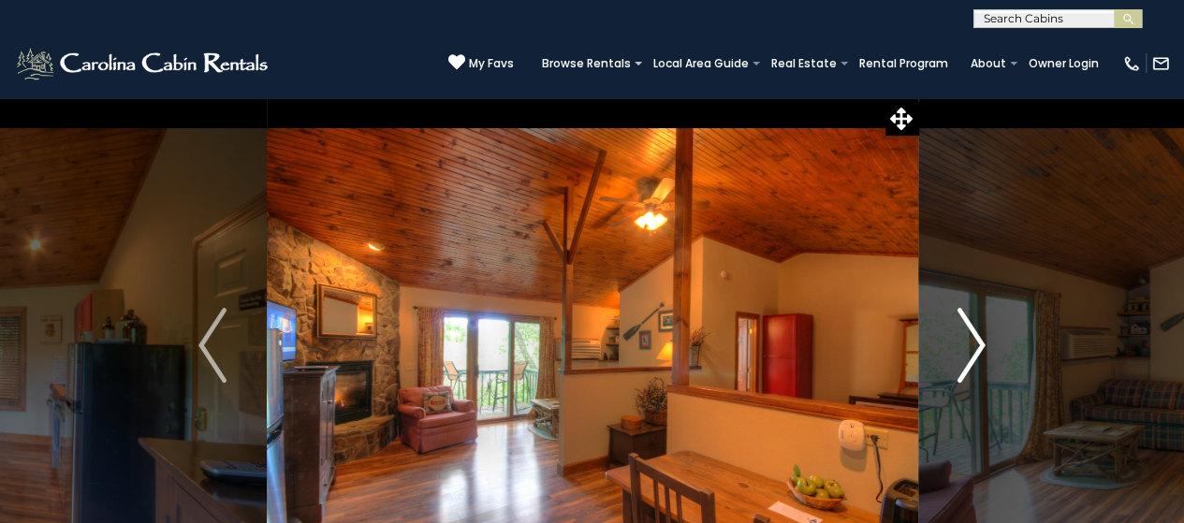
click at [968, 347] on img "Next" at bounding box center [971, 345] width 28 height 75
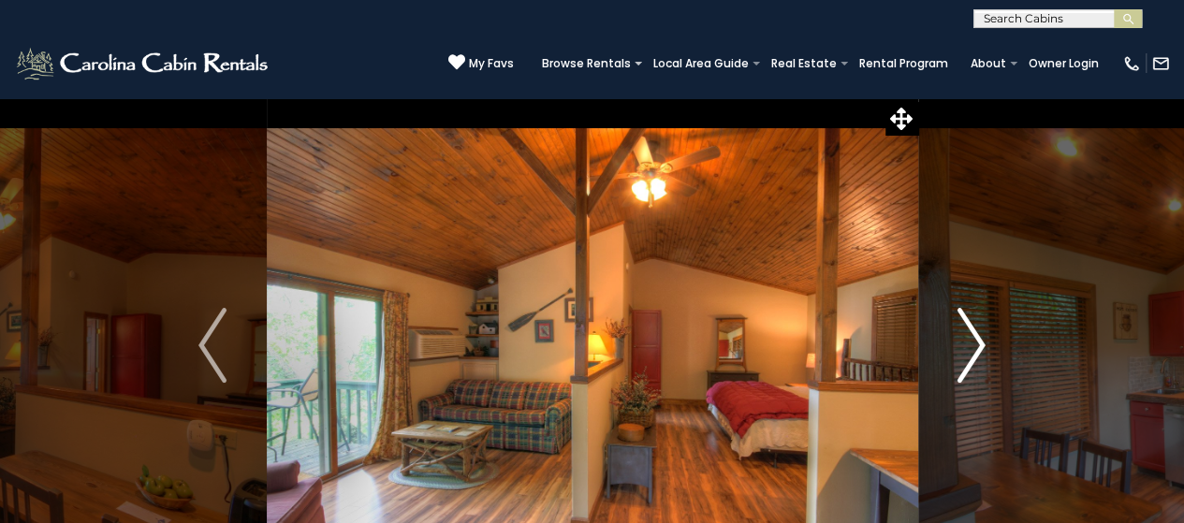
click at [968, 347] on img "Next" at bounding box center [971, 345] width 28 height 75
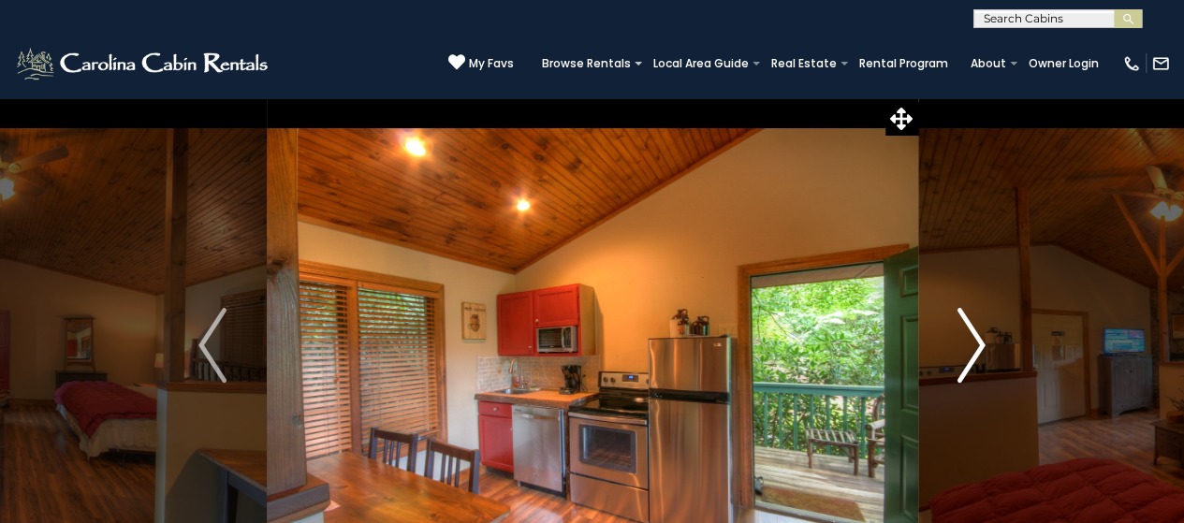
click at [968, 347] on img "Next" at bounding box center [971, 345] width 28 height 75
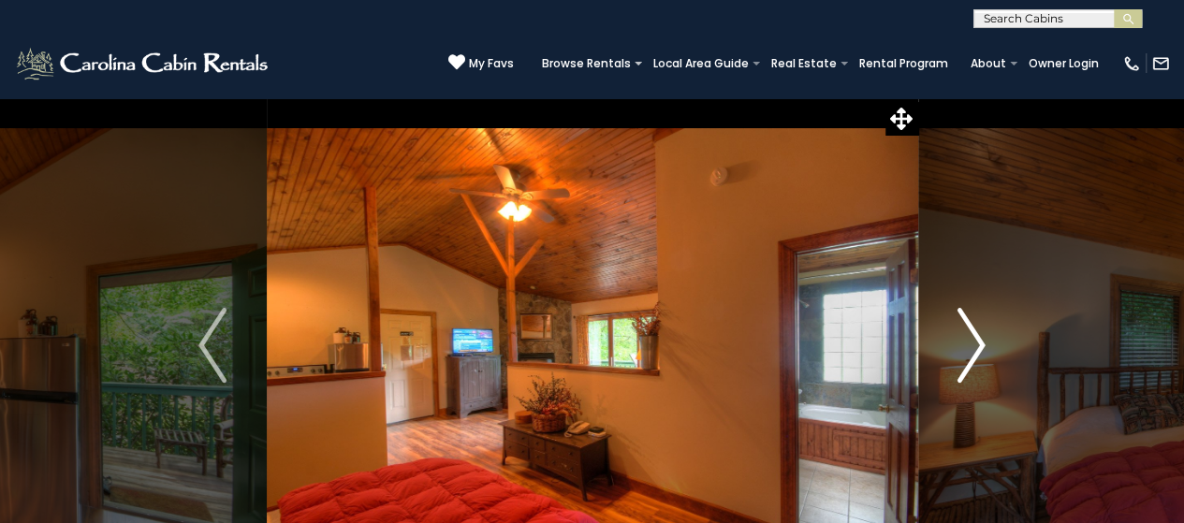
click at [968, 347] on img "Next" at bounding box center [971, 345] width 28 height 75
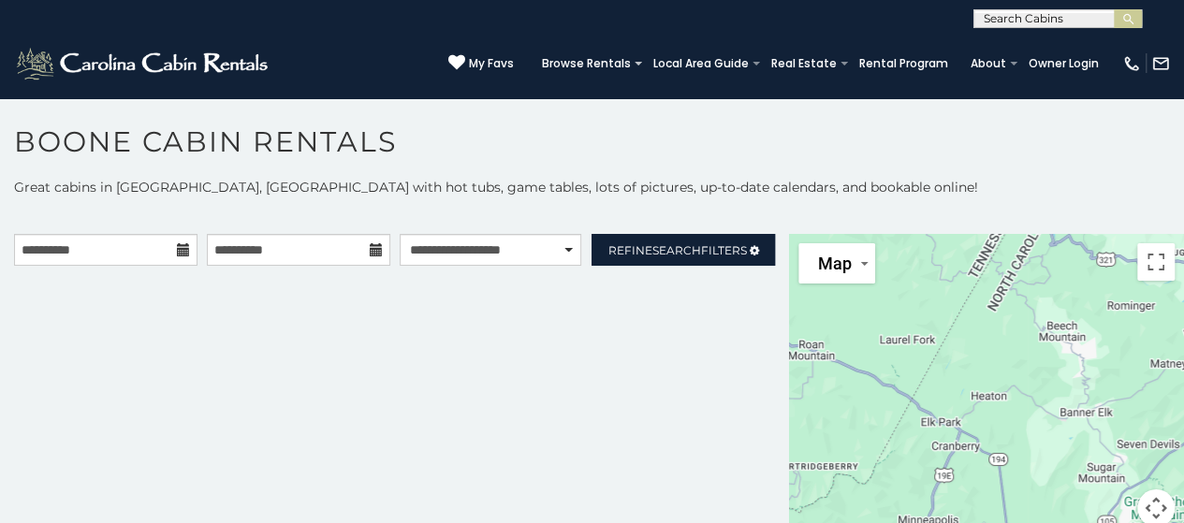
scroll to position [17, 0]
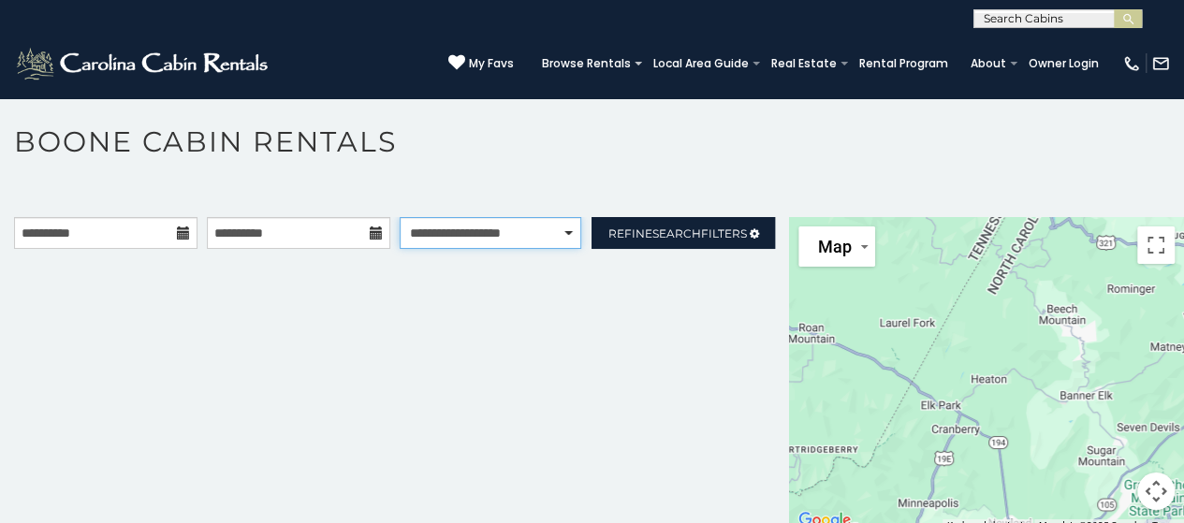
click at [561, 233] on select "**********" at bounding box center [491, 233] width 182 height 32
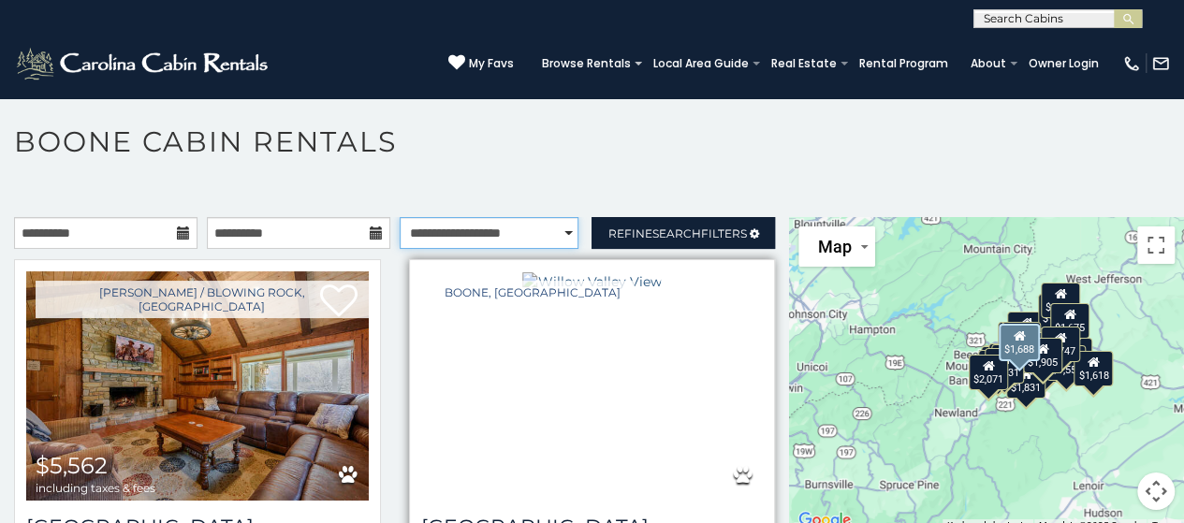
click at [400, 217] on select "**********" at bounding box center [490, 233] width 180 height 32
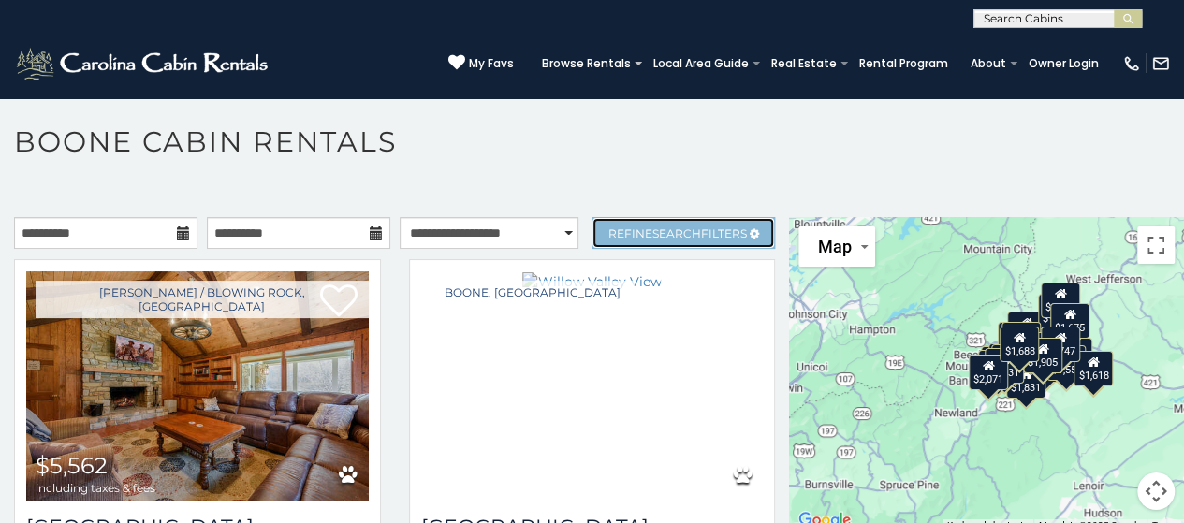
click at [608, 231] on span "Refine Search Filters" at bounding box center [677, 233] width 138 height 14
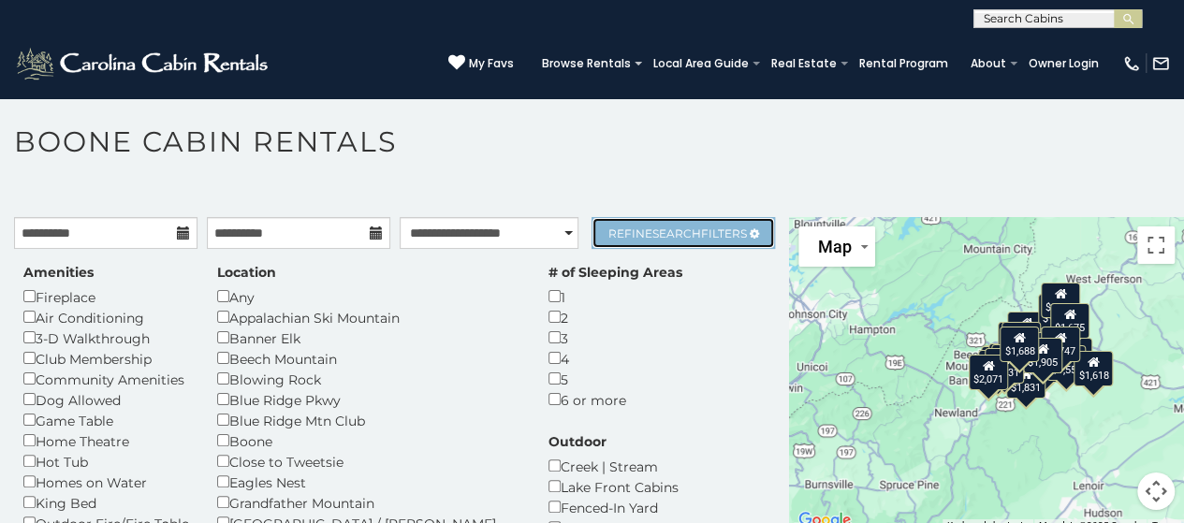
click at [608, 231] on span "Refine Search Filters" at bounding box center [677, 233] width 138 height 14
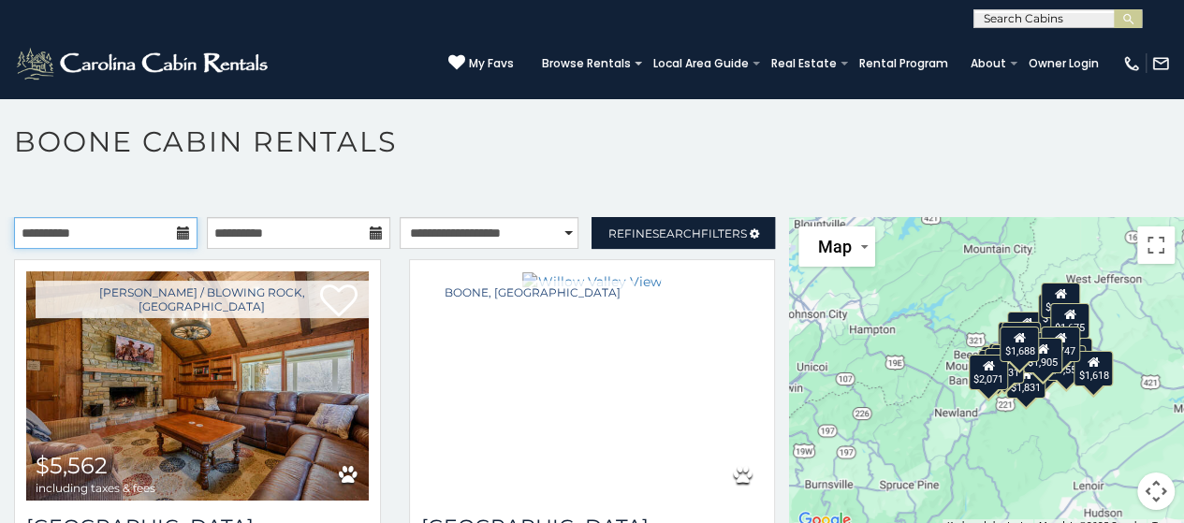
click at [142, 234] on input "**********" at bounding box center [105, 233] width 183 height 32
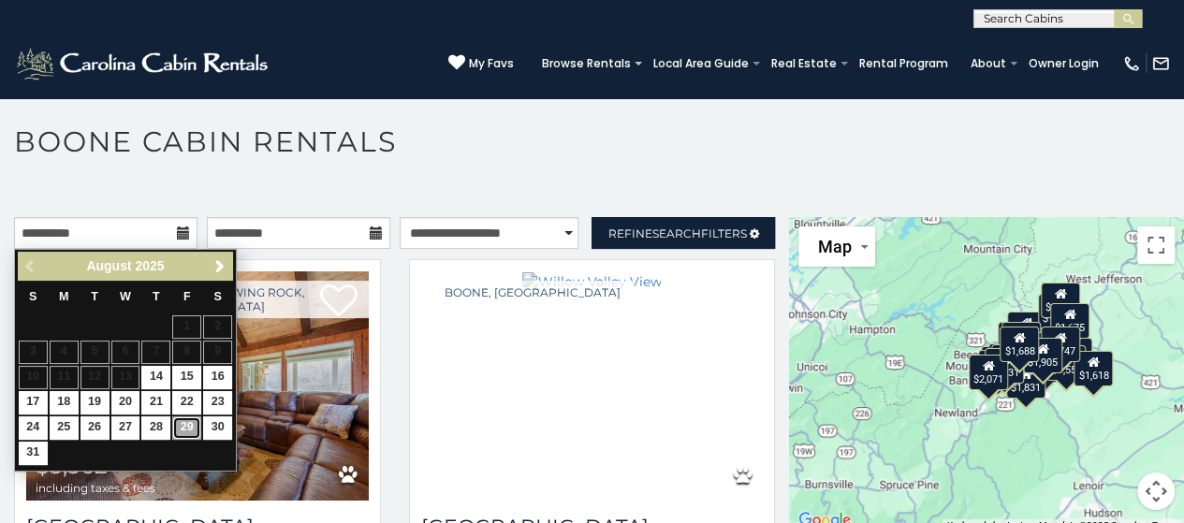
click at [183, 420] on link "29" at bounding box center [186, 427] width 29 height 23
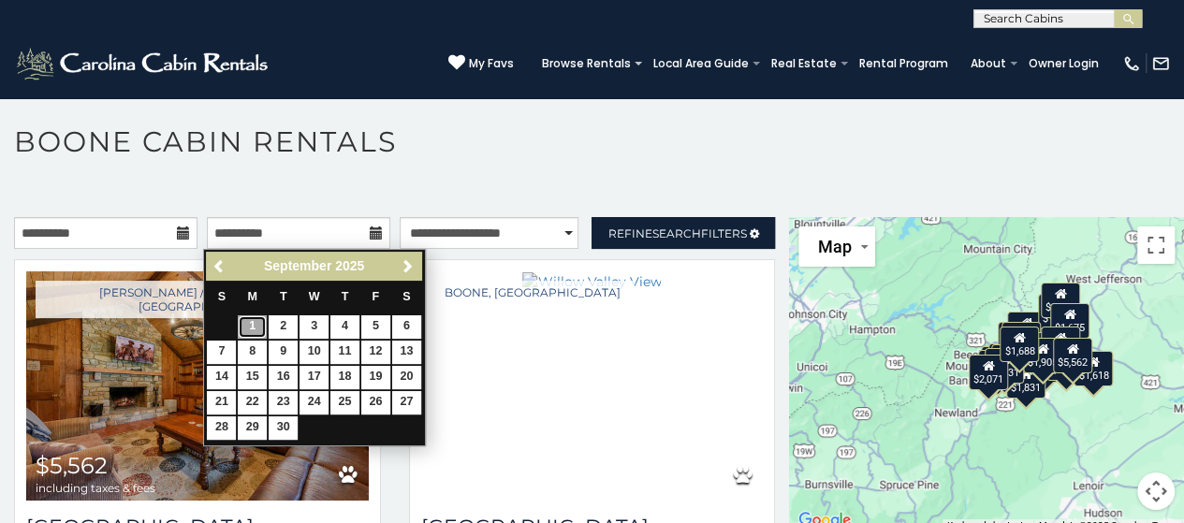
click at [249, 330] on link "1" at bounding box center [252, 326] width 29 height 23
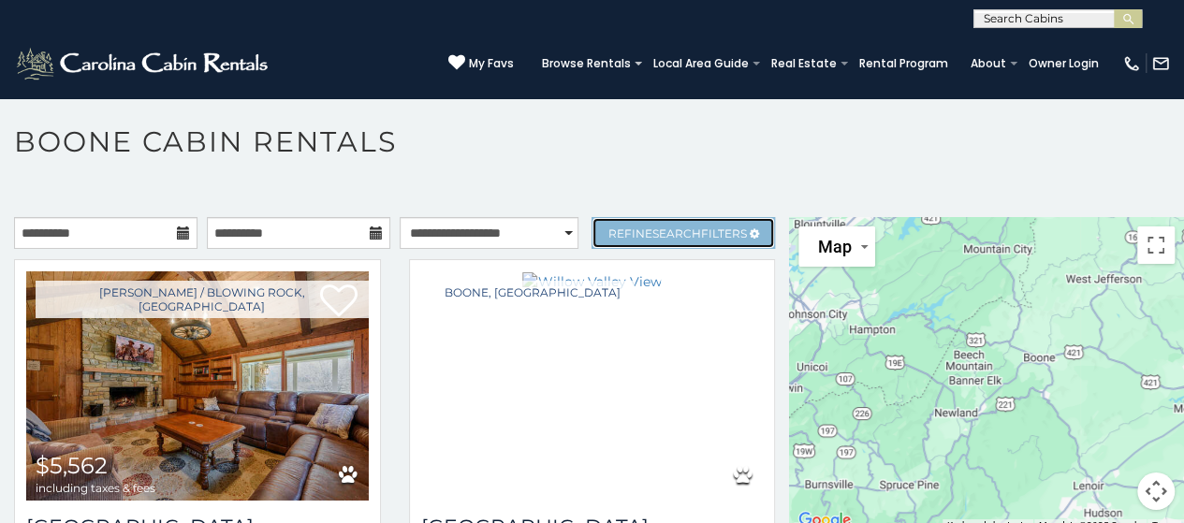
click at [673, 240] on link "Refine Search Filters" at bounding box center [682, 233] width 183 height 32
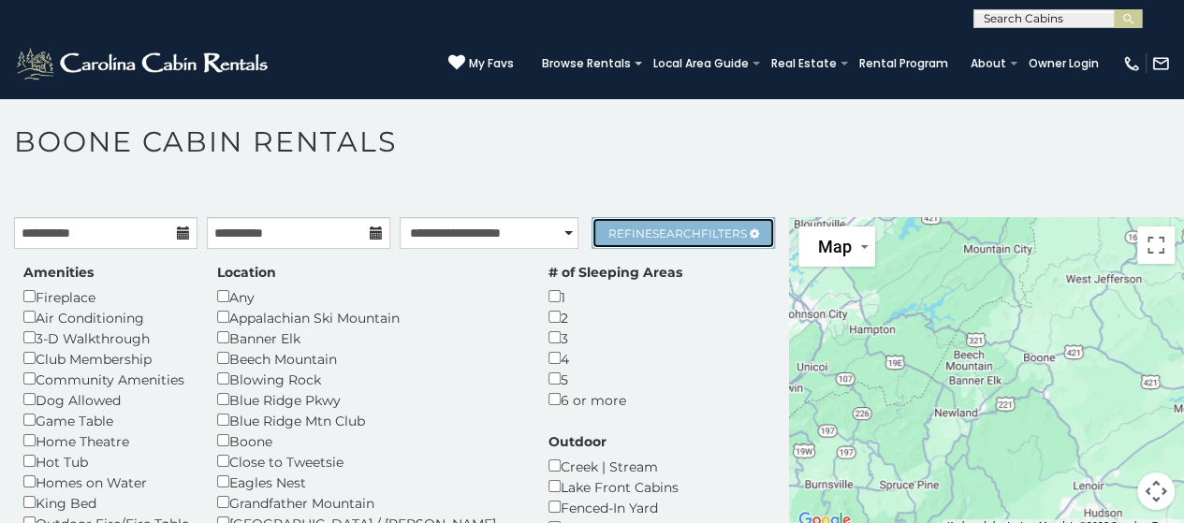
click at [673, 240] on link "Refine Search Filters" at bounding box center [682, 233] width 183 height 32
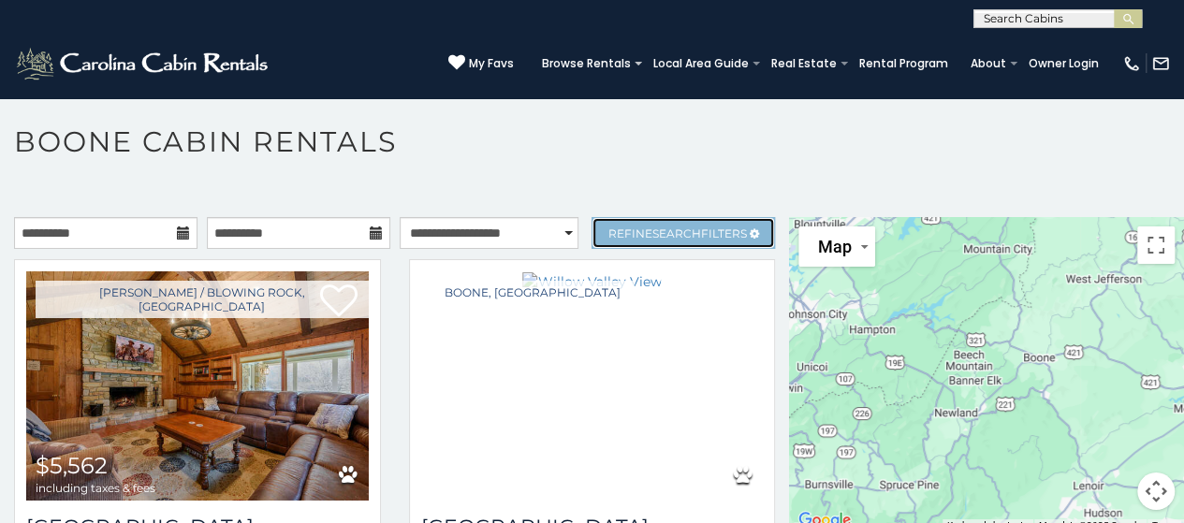
click at [750, 230] on icon at bounding box center [754, 233] width 9 height 11
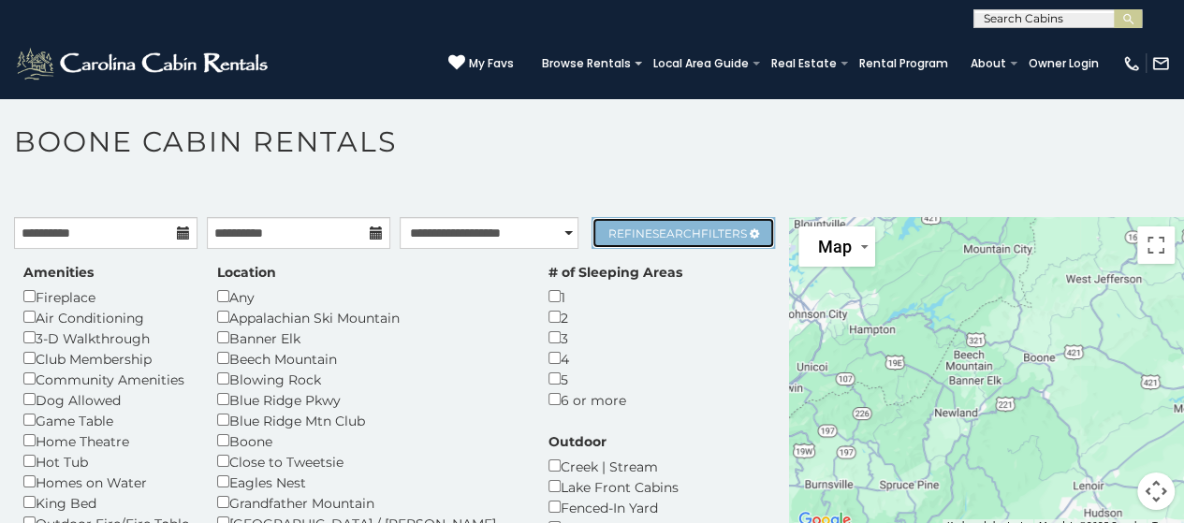
click at [750, 230] on icon at bounding box center [754, 233] width 9 height 11
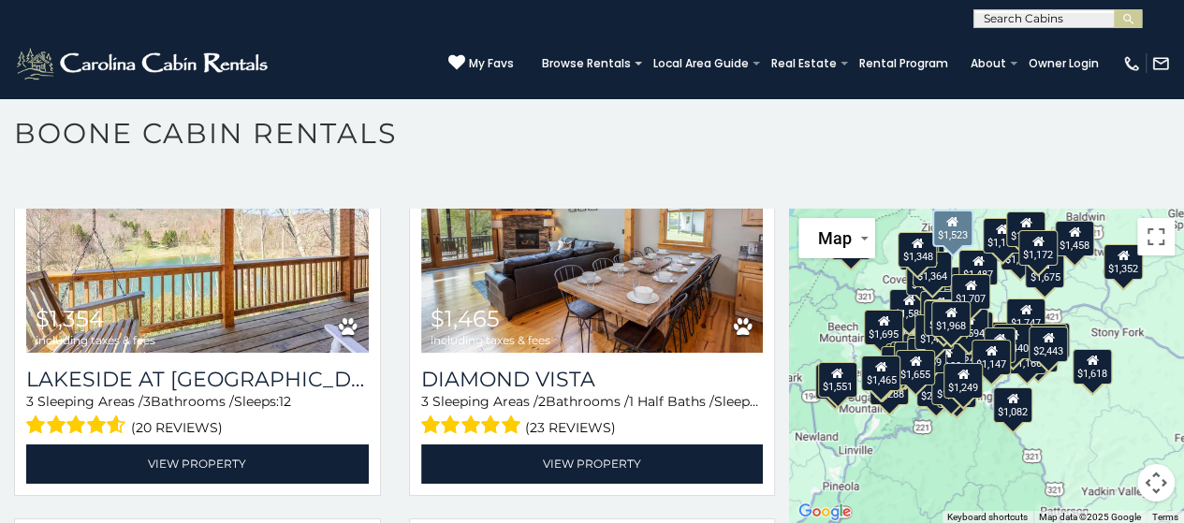
scroll to position [17745, 0]
